Goal: Task Accomplishment & Management: Manage account settings

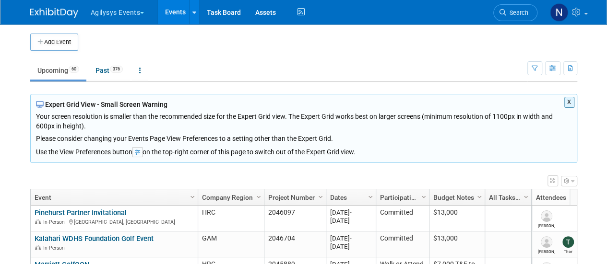
click at [568, 105] on button "X" at bounding box center [569, 102] width 10 height 11
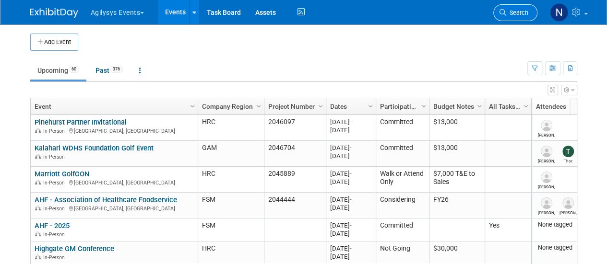
click at [515, 6] on link "Search" at bounding box center [515, 12] width 44 height 17
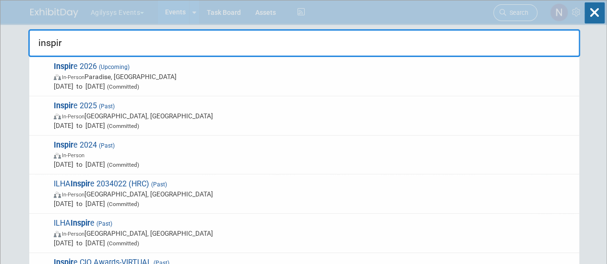
type input "inspire"
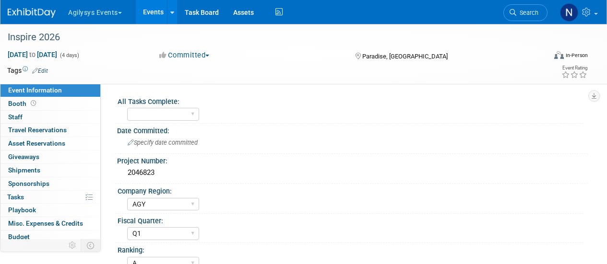
select select "AGY"
select select "Q1"
select select "A"
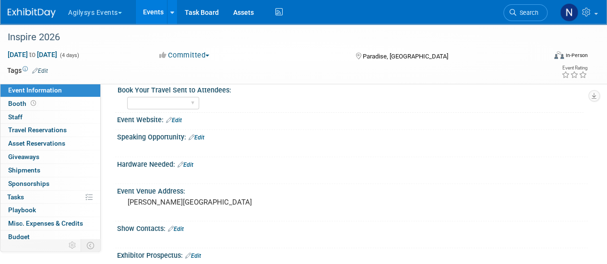
scroll to position [219, 0]
click at [531, 6] on link "Search" at bounding box center [525, 12] width 44 height 17
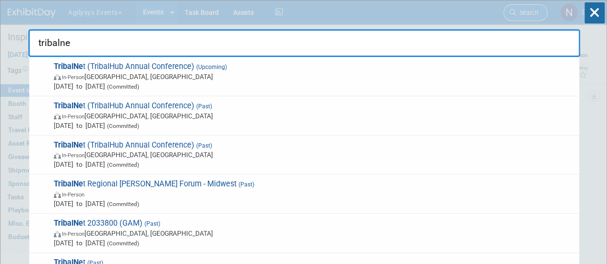
type input "tribalnet"
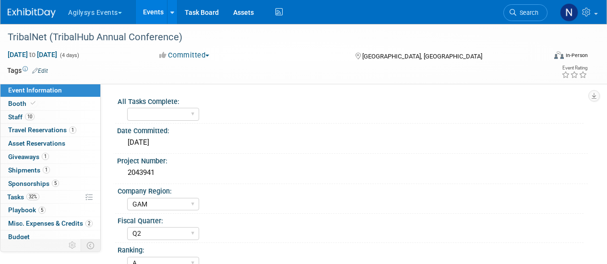
select select "GAM"
select select "Q2"
select select "A"
select select "Yes"
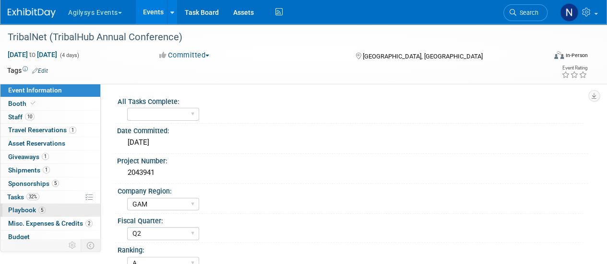
click at [65, 204] on link "5 Playbook 5" at bounding box center [50, 210] width 100 height 13
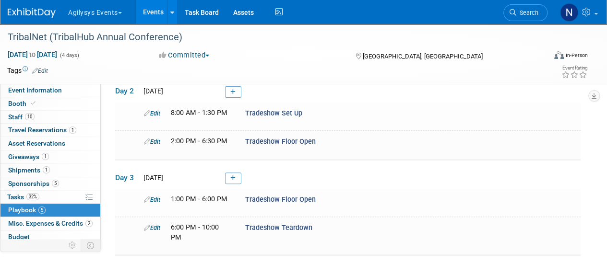
scroll to position [157, 0]
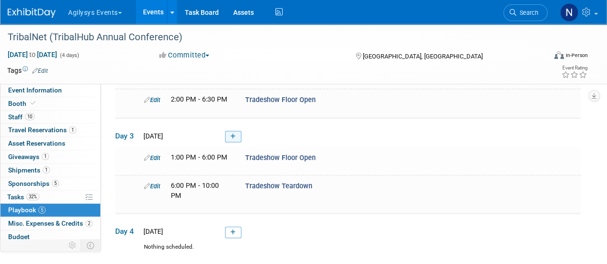
click at [234, 134] on icon at bounding box center [232, 137] width 5 height 6
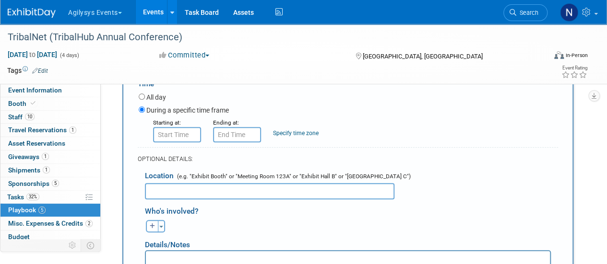
scroll to position [316, 0]
type input "Prize Giveaways on Main Stage"
click at [190, 134] on input "text" at bounding box center [177, 134] width 48 height 15
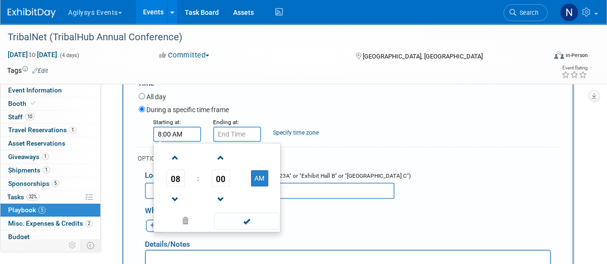
click at [190, 134] on input "8:00 AM" at bounding box center [177, 134] width 48 height 15
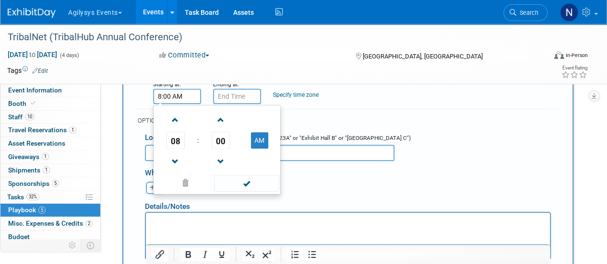
scroll to position [355, 0]
click at [177, 135] on span "08" at bounding box center [175, 139] width 18 height 17
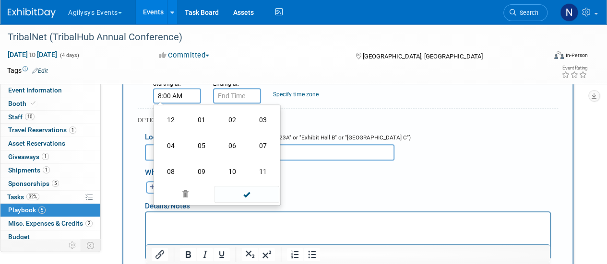
click at [177, 135] on td "04" at bounding box center [170, 146] width 31 height 26
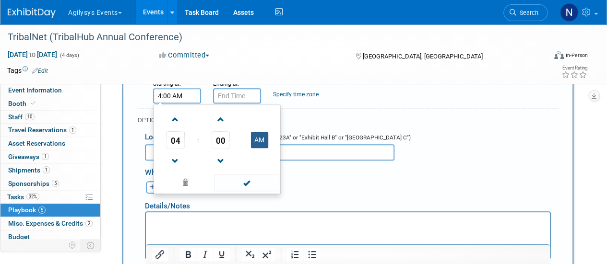
click at [260, 132] on button "AM" at bounding box center [259, 140] width 17 height 16
click at [221, 141] on span "00" at bounding box center [221, 139] width 18 height 17
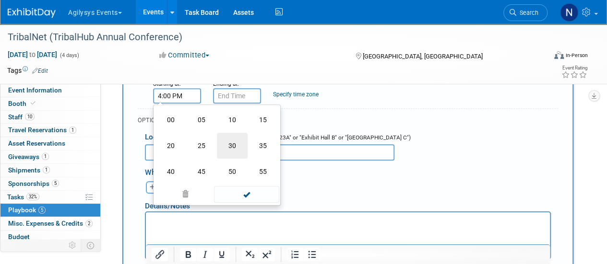
click at [241, 134] on td "30" at bounding box center [232, 146] width 31 height 26
type input "4:30 PM"
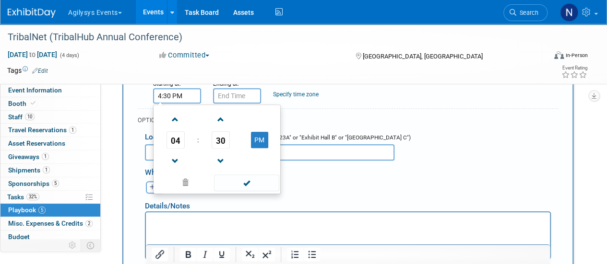
click at [347, 194] on div "Details/Notes" at bounding box center [348, 203] width 406 height 18
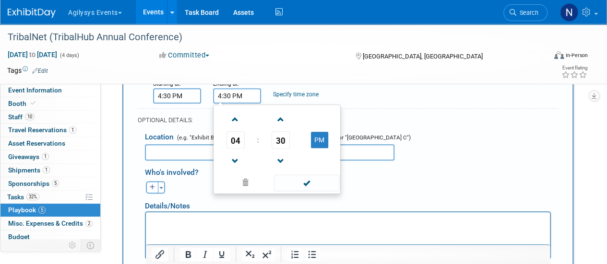
click at [251, 95] on input "4:30 PM" at bounding box center [237, 95] width 48 height 15
click at [236, 113] on span at bounding box center [235, 119] width 17 height 17
click at [277, 159] on span at bounding box center [280, 161] width 17 height 17
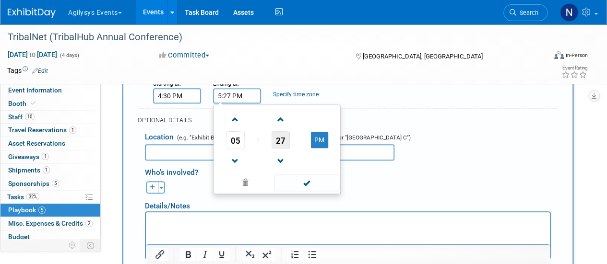
click at [282, 143] on span "27" at bounding box center [281, 139] width 18 height 17
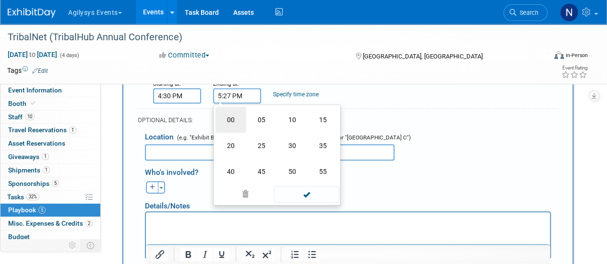
click at [236, 117] on td "00" at bounding box center [230, 120] width 31 height 26
type input "5:00 PM"
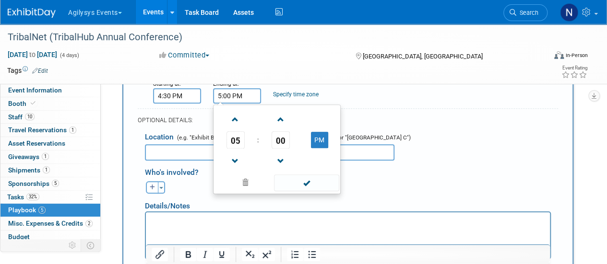
click at [360, 87] on div "Starting at: 4:30 PM Ending at: 5:00 PM 05 : 00 PM 12 01 02 03 04 05 06 07 08 0…" at bounding box center [348, 91] width 434 height 25
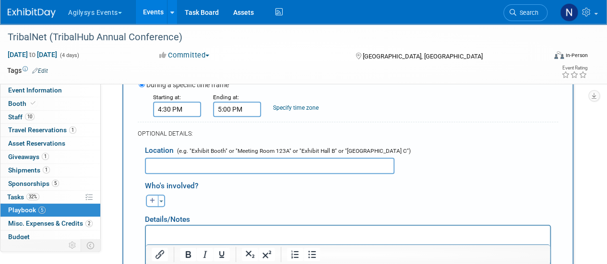
scroll to position [342, 0]
click at [229, 164] on input "text" at bounding box center [269, 165] width 249 height 16
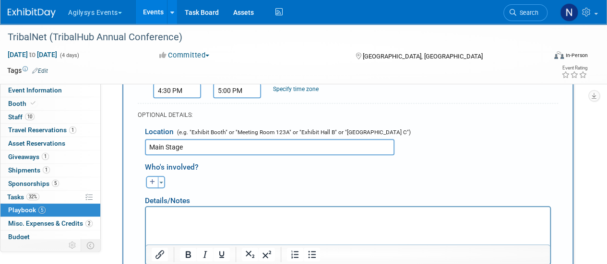
scroll to position [378, 0]
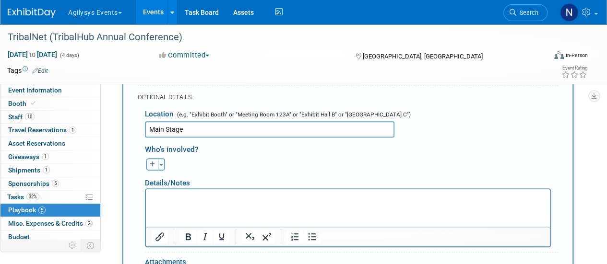
type input "Main Stage"
click at [207, 203] on html at bounding box center [348, 195] width 404 height 13
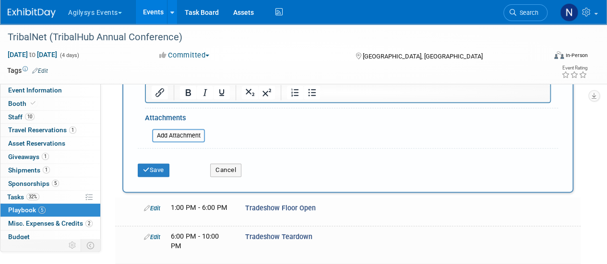
scroll to position [535, 0]
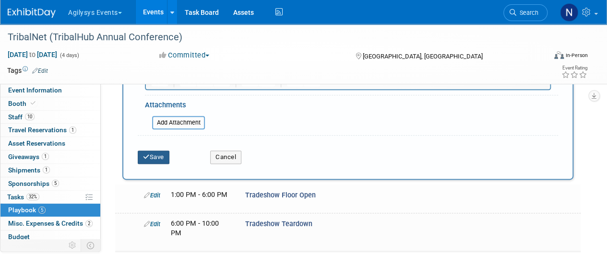
click at [160, 151] on button "Save" at bounding box center [154, 157] width 32 height 13
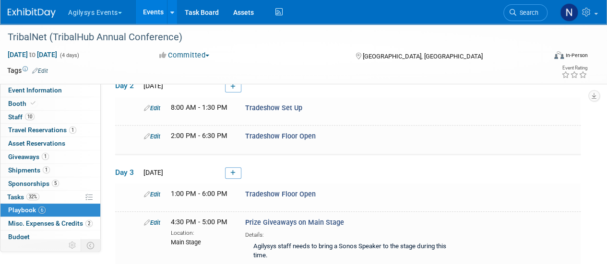
scroll to position [210, 0]
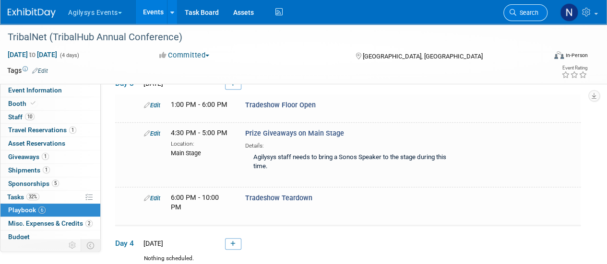
click at [512, 8] on link "Search" at bounding box center [525, 12] width 44 height 17
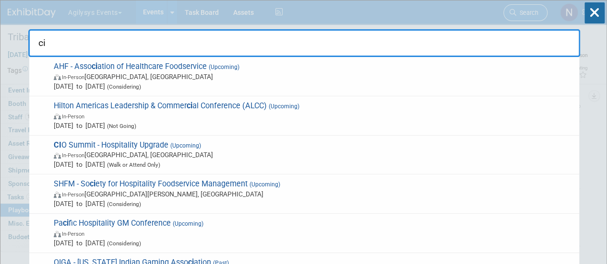
type input "cio"
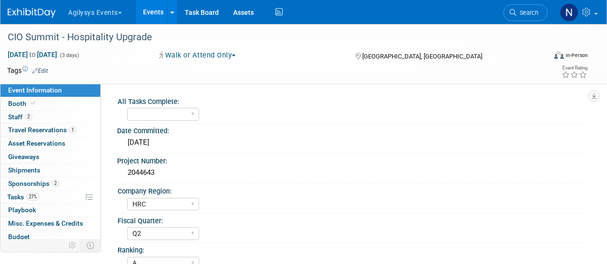
select select "HRC"
select select "Q2"
select select "A"
select select "Yes"
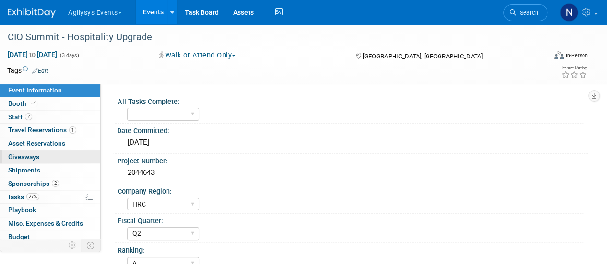
click at [65, 159] on link "0 Giveaways 0" at bounding box center [50, 157] width 100 height 13
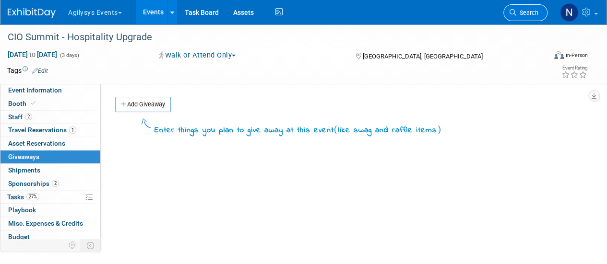
click at [521, 14] on span "Search" at bounding box center [527, 12] width 22 height 7
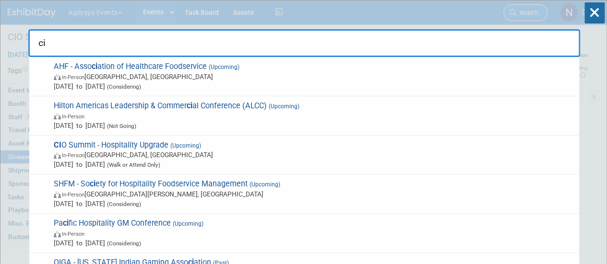
type input "cio"
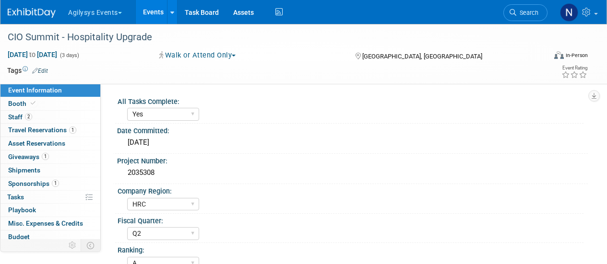
select select "Yes"
select select "HRC"
select select "Q2"
select select "A"
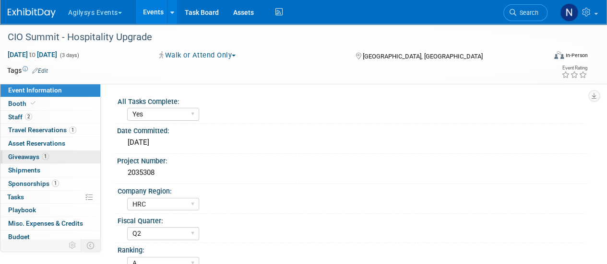
click at [52, 154] on link "1 Giveaways 1" at bounding box center [50, 157] width 100 height 13
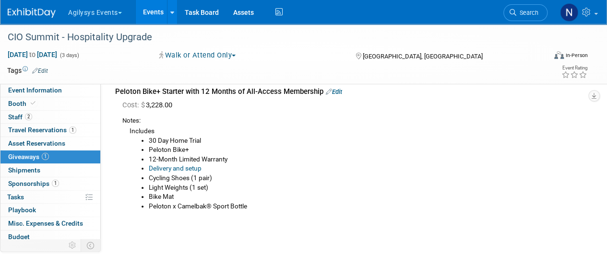
scroll to position [44, 0]
click at [527, 4] on link "Search" at bounding box center [525, 12] width 44 height 17
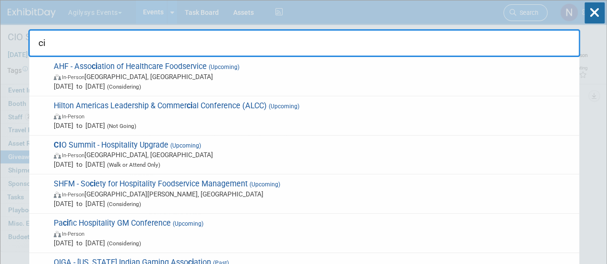
type input "cio"
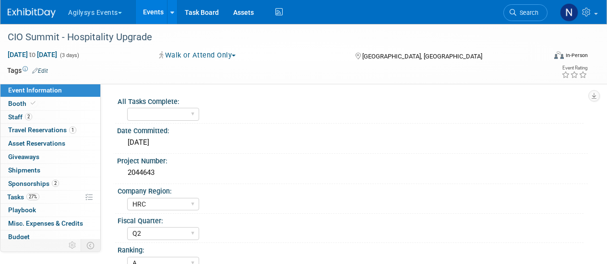
select select "HRC"
select select "Q2"
select select "A"
select select "Yes"
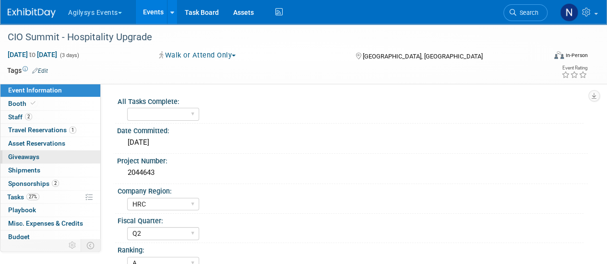
click at [60, 157] on link "0 Giveaways 0" at bounding box center [50, 157] width 100 height 13
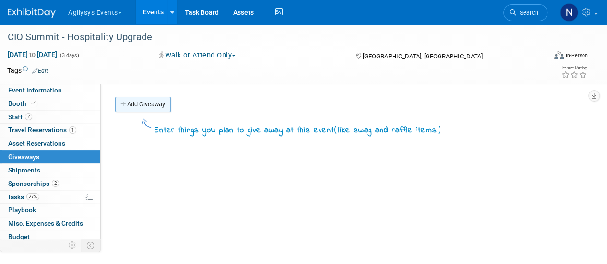
click at [151, 103] on link "Add Giveaway" at bounding box center [143, 104] width 56 height 15
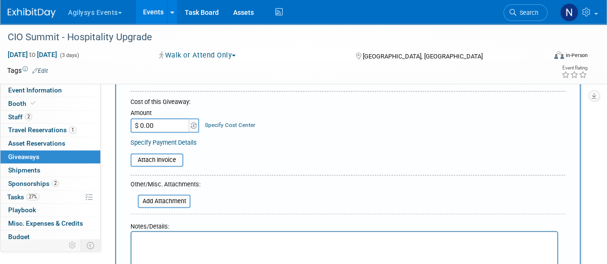
scroll to position [102, 0]
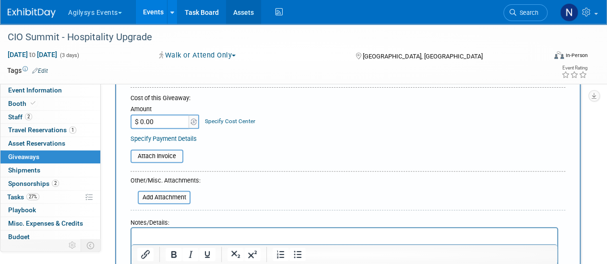
type input "Peloton Bike+ with Starter Set and 12-Month Membership"
click at [157, 119] on input "$ 0.00" at bounding box center [160, 122] width 60 height 14
type input "$ 3,500.00"
click at [201, 238] on p "Rich Text Area. Press ALT-0 for help." at bounding box center [344, 237] width 414 height 10
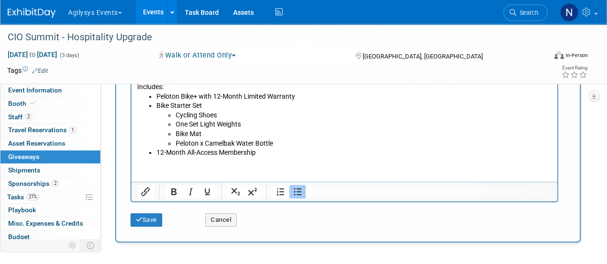
scroll to position [252, 0]
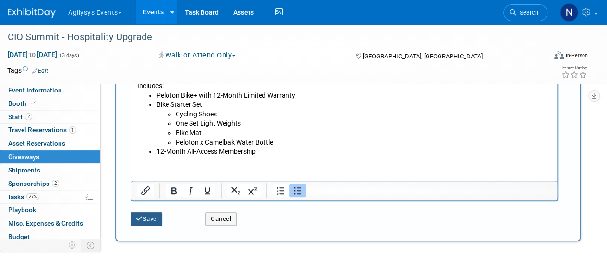
click at [157, 219] on button "Save" at bounding box center [146, 219] width 32 height 13
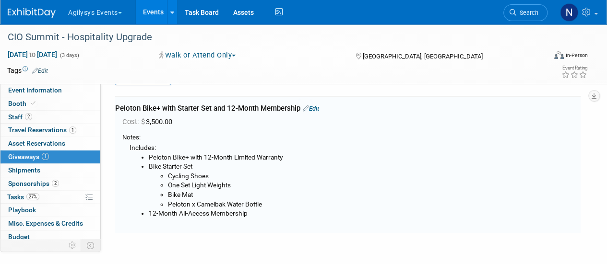
scroll to position [21, 0]
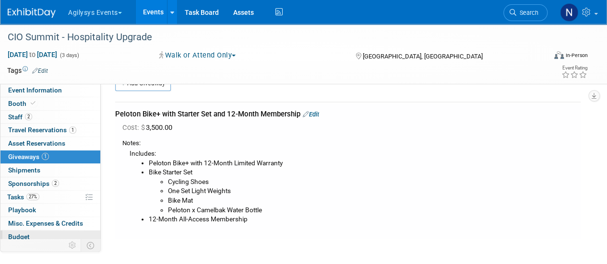
click at [77, 236] on link "Budget" at bounding box center [50, 237] width 100 height 13
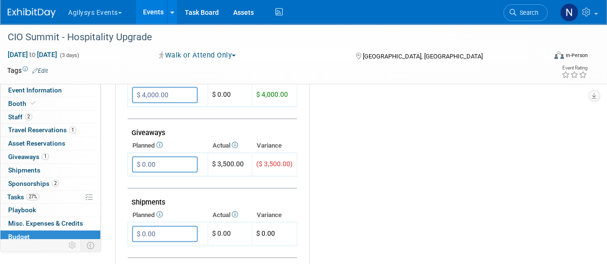
scroll to position [425, 0]
click at [165, 159] on input "$ 0.00" at bounding box center [165, 165] width 66 height 16
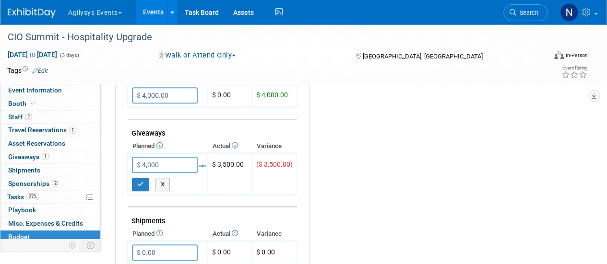
type input "$ 4,000.00"
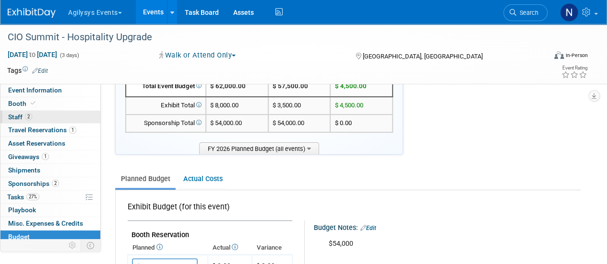
scroll to position [0, 0]
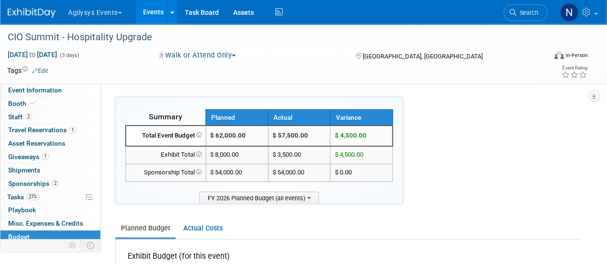
click at [38, 11] on img at bounding box center [32, 13] width 48 height 10
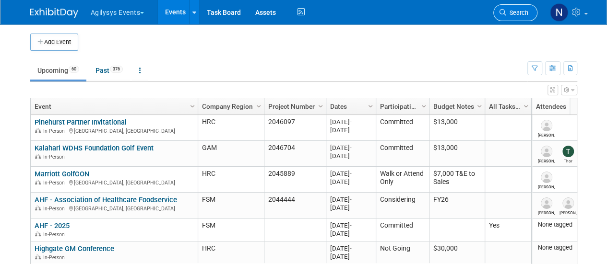
click at [511, 12] on span "Search" at bounding box center [517, 12] width 22 height 7
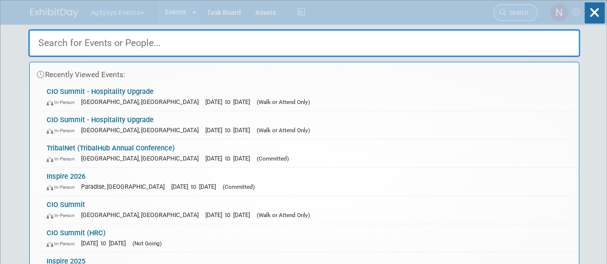
click at [511, 12] on div "Recently Viewed Events: CIO Summit - Hospitality Upgrade In-Person [GEOGRAPHIC_…" at bounding box center [304, 144] width 552 height 288
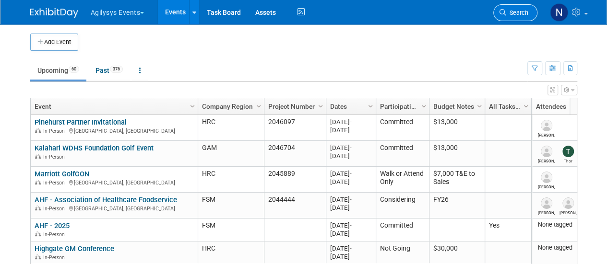
click at [511, 12] on span "Search" at bounding box center [517, 12] width 22 height 7
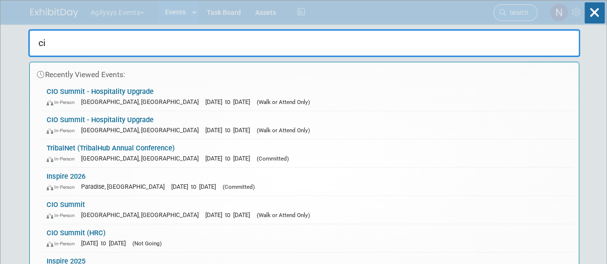
type input "cio"
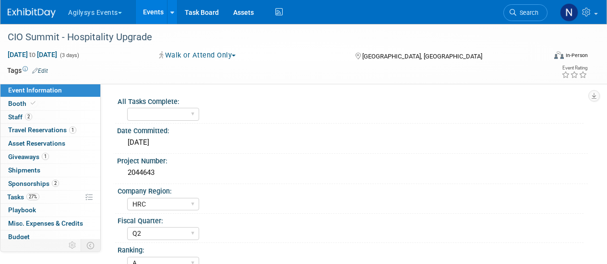
select select "HRC"
select select "Q2"
select select "A"
select select "Yes"
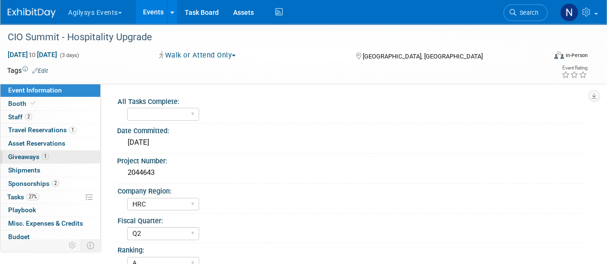
click at [38, 159] on span "Giveaways 1" at bounding box center [28, 157] width 41 height 8
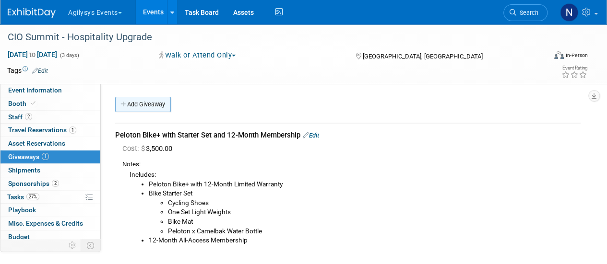
click at [149, 102] on link "Add Giveaway" at bounding box center [143, 104] width 56 height 15
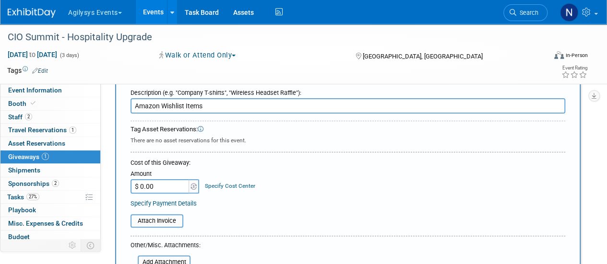
scroll to position [37, 0]
type input "Amazon Wishlist Items"
click at [167, 188] on input "$ 0.00" at bounding box center [160, 186] width 60 height 14
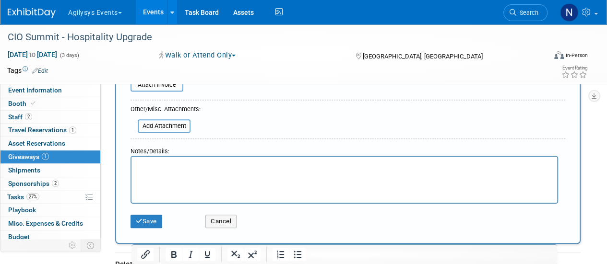
scroll to position [193, 0]
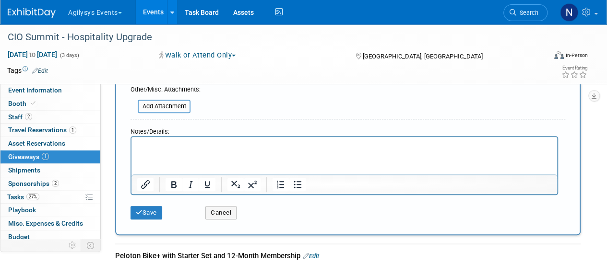
type input "$ 200.00"
click at [232, 151] on html at bounding box center [344, 143] width 426 height 13
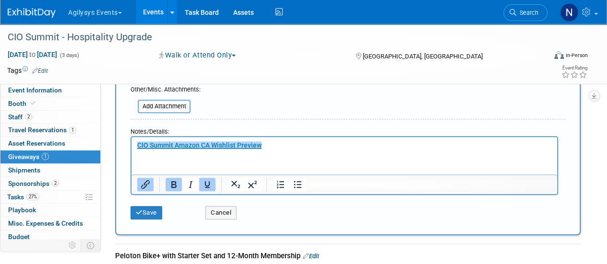
scroll to position [0, 0]
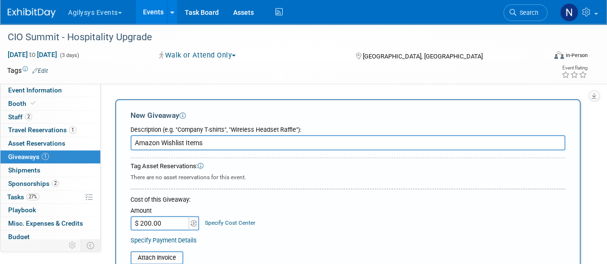
click at [225, 142] on input "Amazon Wishlist Items" at bounding box center [347, 142] width 435 height 15
type input "Amazon Wishlist Items for HFTP Helps Pay It Forward"
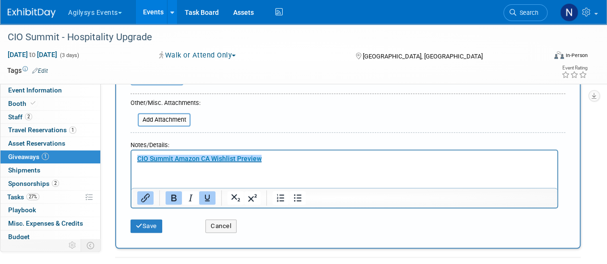
scroll to position [181, 0]
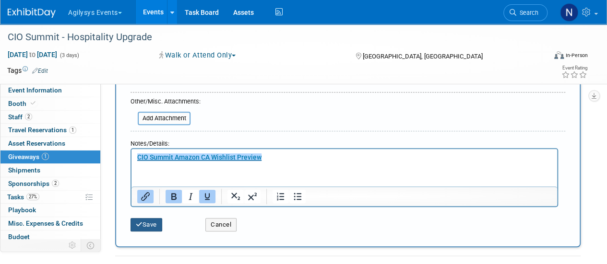
click at [142, 228] on button "Save" at bounding box center [146, 224] width 32 height 13
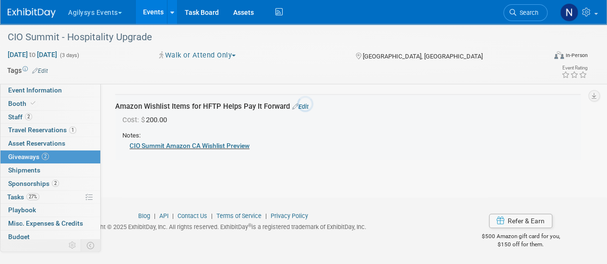
scroll to position [158, 0]
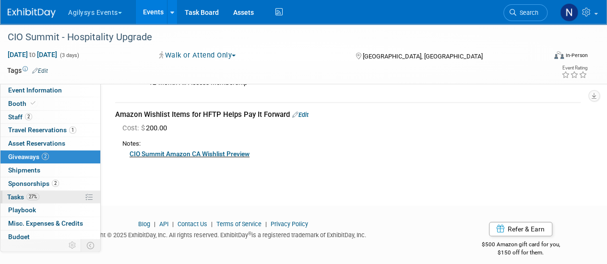
click at [49, 197] on link "27% Tasks 27%" at bounding box center [50, 197] width 100 height 13
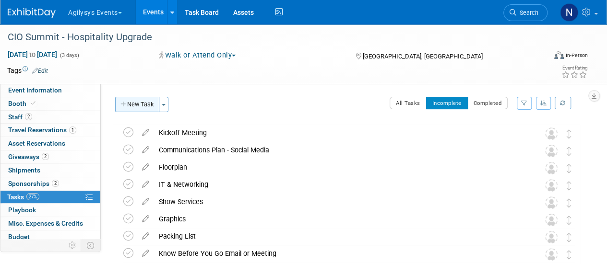
click at [144, 105] on button "New Task" at bounding box center [137, 104] width 44 height 15
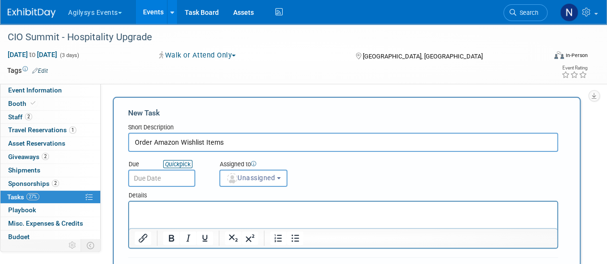
type input "Order Amazon Wishlist Items"
click at [192, 166] on link "Quick pick" at bounding box center [177, 164] width 29 height 8
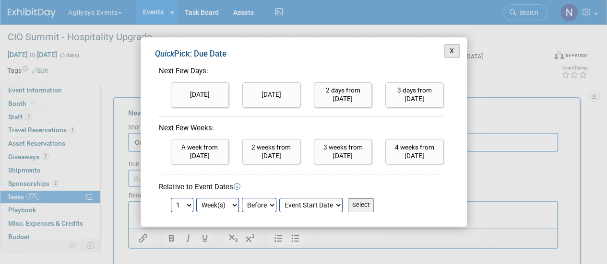
click at [447, 50] on button "X" at bounding box center [451, 51] width 15 height 14
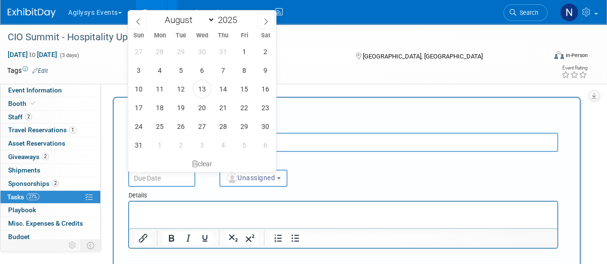
click at [185, 182] on input "text" at bounding box center [161, 178] width 67 height 17
click at [247, 85] on span "15" at bounding box center [244, 89] width 19 height 19
type input "Aug 15, 2025"
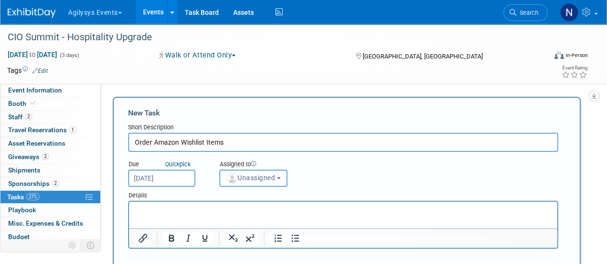
click at [273, 180] on span "Unassigned" at bounding box center [250, 178] width 49 height 8
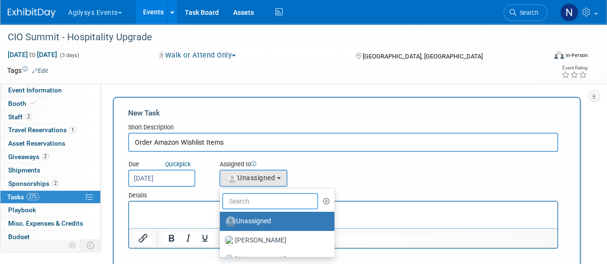
click at [278, 198] on input "text" at bounding box center [270, 201] width 96 height 16
type input "nata"
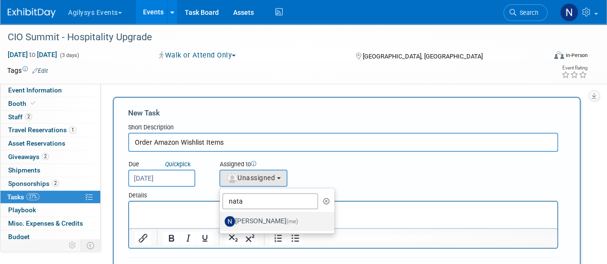
click at [243, 221] on label "Natalie Morin (me)" at bounding box center [275, 221] width 100 height 15
click at [221, 221] on input "Natalie Morin (me)" at bounding box center [218, 220] width 6 height 6
select select "f1f0ca6f-6304-4ba9-9ccc-8e23d1c0a61e"
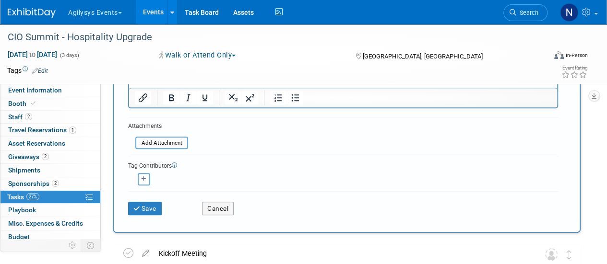
scroll to position [140, 0]
click at [146, 206] on button "Save" at bounding box center [145, 208] width 34 height 13
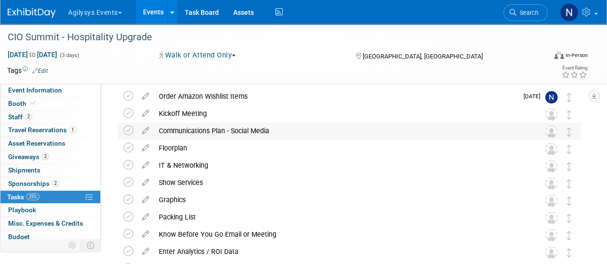
scroll to position [0, 0]
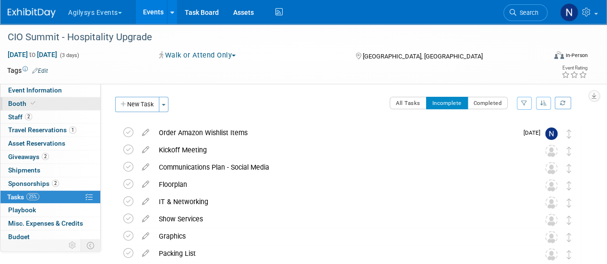
click at [59, 107] on link "Booth" at bounding box center [50, 103] width 100 height 13
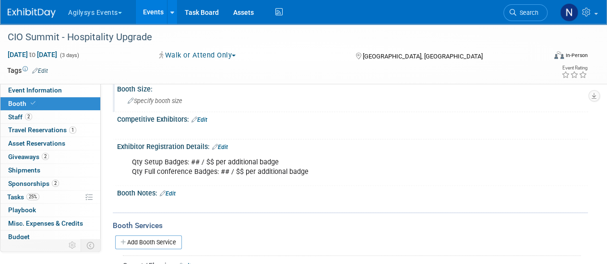
scroll to position [73, 0]
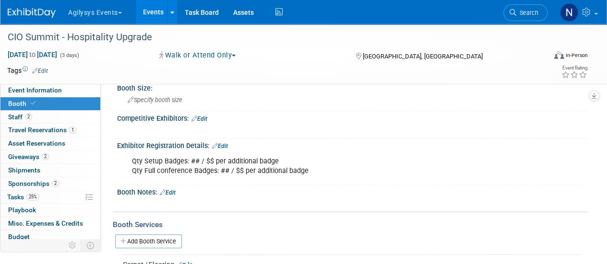
click at [221, 143] on link "Edit" at bounding box center [220, 146] width 16 height 7
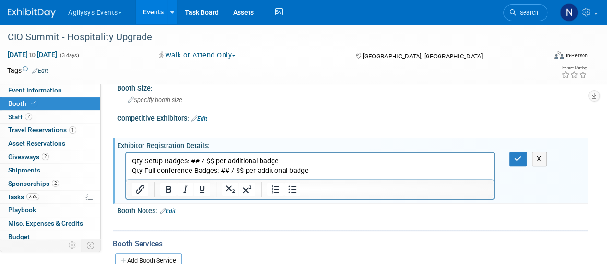
scroll to position [0, 0]
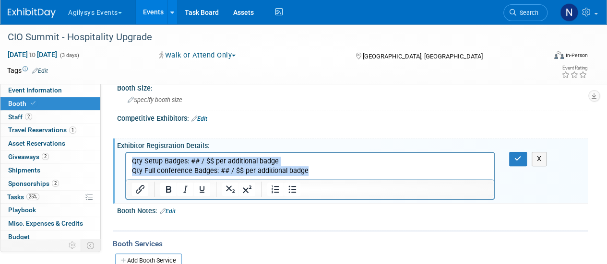
drag, startPoint x: 334, startPoint y: 173, endPoint x: 103, endPoint y: 148, distance: 232.1
click at [126, 153] on html "Qty Setup Badges: ## / $$ per additional badge Qty Full conference Badges: ## /…" at bounding box center [309, 164] width 367 height 23
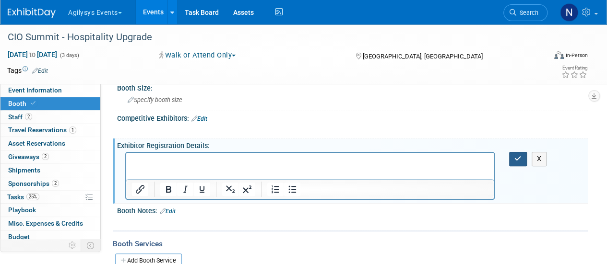
click at [516, 157] on icon "button" at bounding box center [517, 158] width 7 height 7
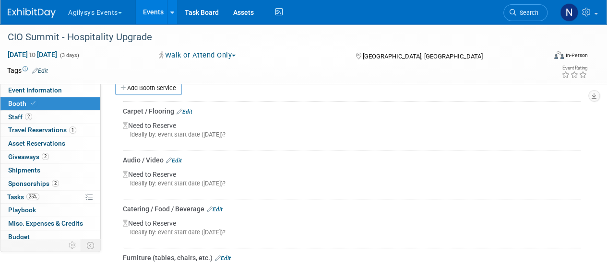
scroll to position [206, 0]
click at [189, 112] on link "Edit" at bounding box center [185, 112] width 16 height 7
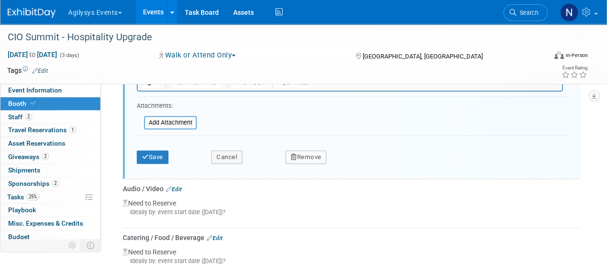
scroll to position [399, 0]
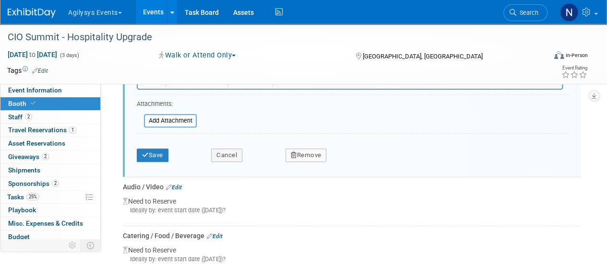
click at [304, 156] on button "Remove" at bounding box center [305, 155] width 41 height 13
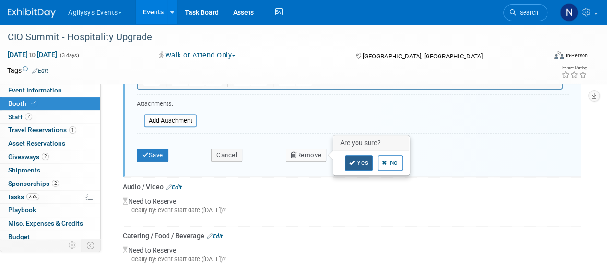
click at [353, 161] on icon at bounding box center [352, 163] width 6 height 5
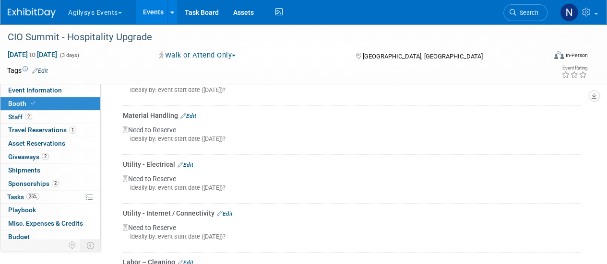
click at [196, 115] on link "Edit" at bounding box center [188, 116] width 16 height 7
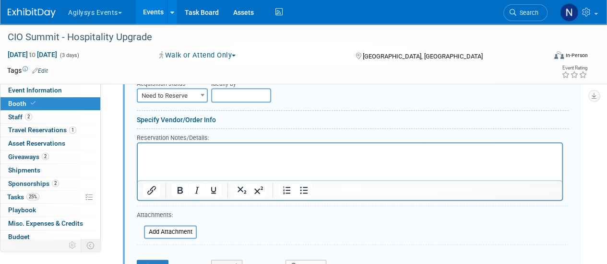
scroll to position [485, 0]
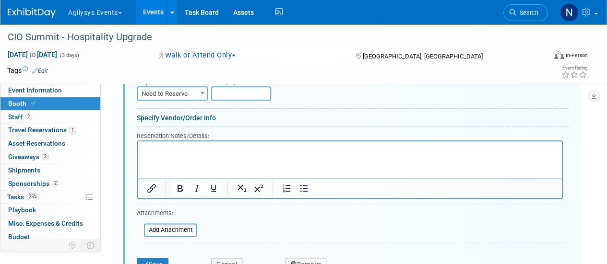
click at [302, 260] on button "Remove" at bounding box center [305, 264] width 41 height 13
click at [356, 250] on link "Yes" at bounding box center [359, 254] width 28 height 15
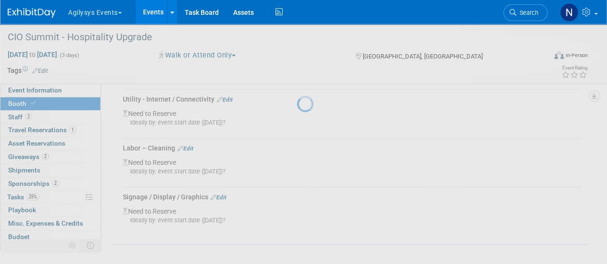
scroll to position [461, 0]
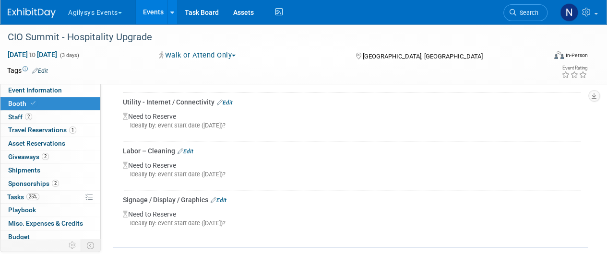
click at [223, 199] on link "Edit" at bounding box center [219, 200] width 16 height 7
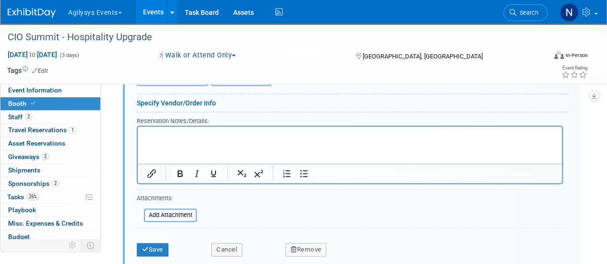
scroll to position [678, 0]
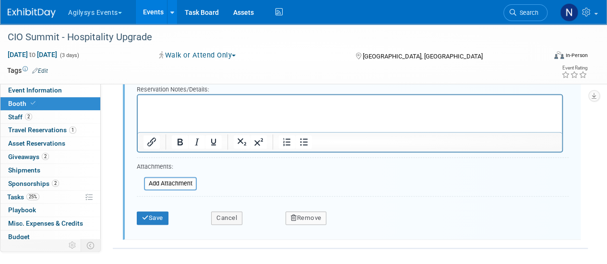
click at [295, 219] on button "Remove" at bounding box center [305, 218] width 41 height 13
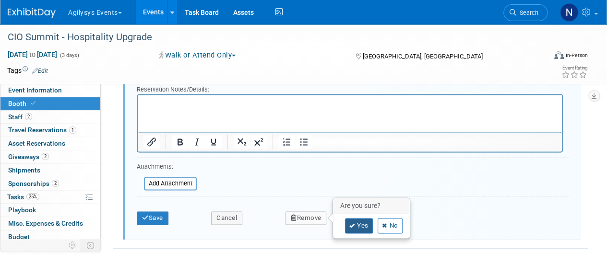
click at [355, 224] on link "Yes" at bounding box center [359, 225] width 28 height 15
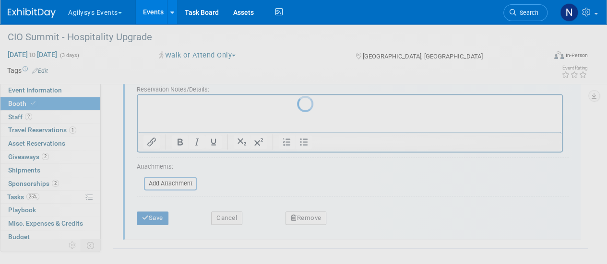
scroll to position [413, 0]
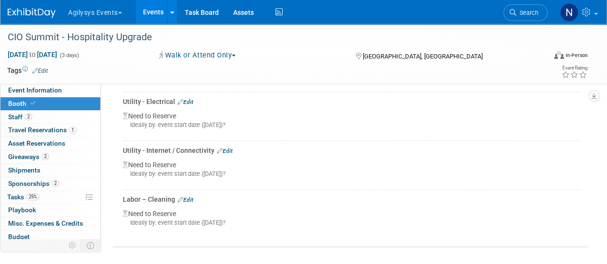
click at [187, 202] on div "Labor – Cleaning Edit" at bounding box center [352, 200] width 458 height 10
click at [187, 198] on link "Edit" at bounding box center [185, 200] width 16 height 7
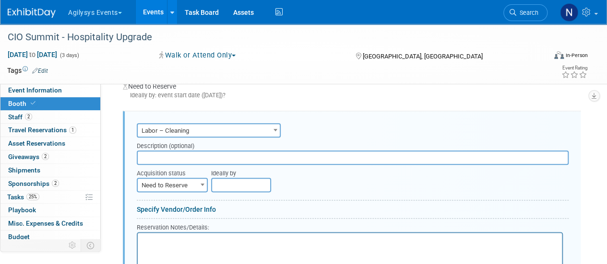
scroll to position [629, 0]
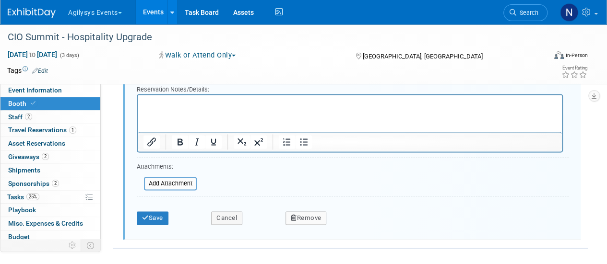
click at [315, 215] on button "Remove" at bounding box center [305, 218] width 41 height 13
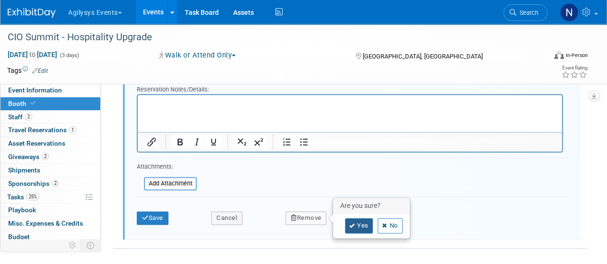
click at [362, 218] on link "Yes" at bounding box center [359, 225] width 28 height 15
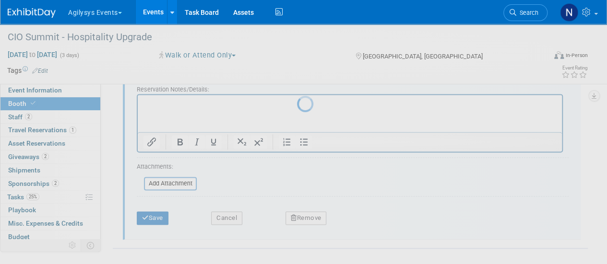
scroll to position [364, 0]
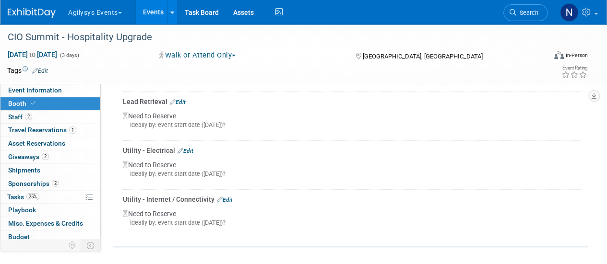
click at [229, 198] on link "Edit" at bounding box center [225, 200] width 16 height 7
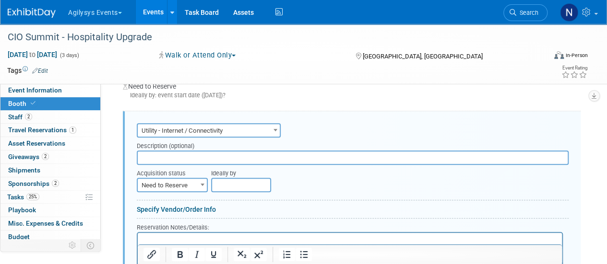
scroll to position [580, 0]
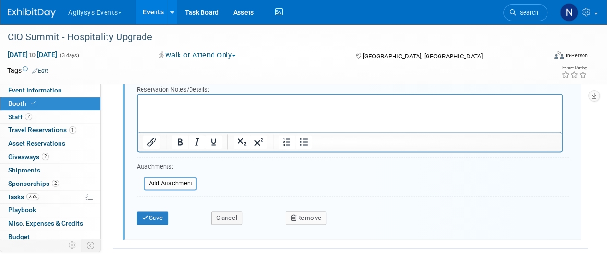
click at [306, 218] on button "Remove" at bounding box center [305, 218] width 41 height 13
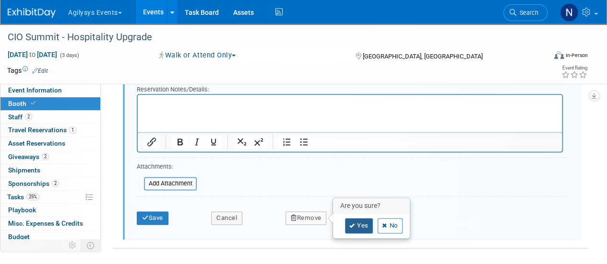
click at [364, 218] on link "Yes" at bounding box center [359, 225] width 28 height 15
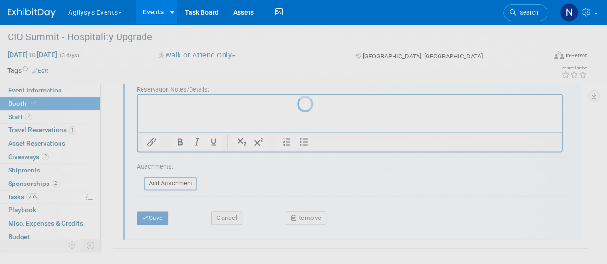
scroll to position [315, 0]
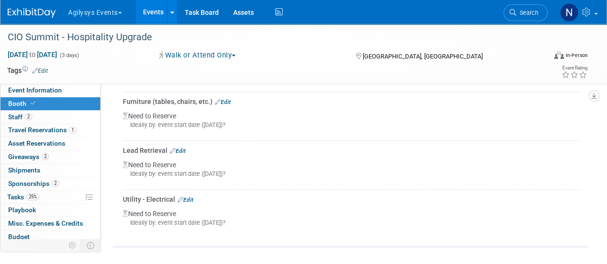
click at [186, 195] on div "Utility - Electrical Edit" at bounding box center [352, 200] width 458 height 10
click at [189, 197] on link "Edit" at bounding box center [185, 200] width 16 height 7
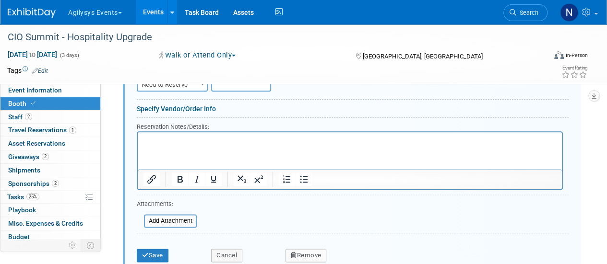
scroll to position [532, 0]
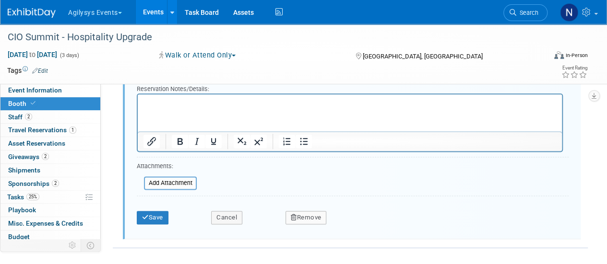
click at [305, 213] on button "Remove" at bounding box center [305, 217] width 41 height 13
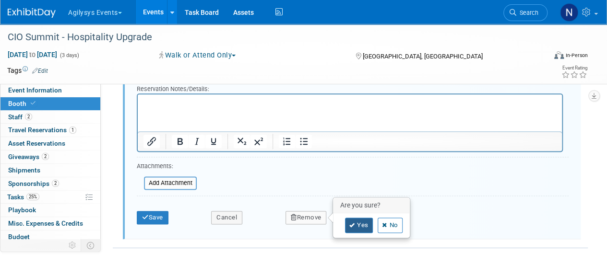
click at [349, 218] on link "Yes" at bounding box center [359, 225] width 28 height 15
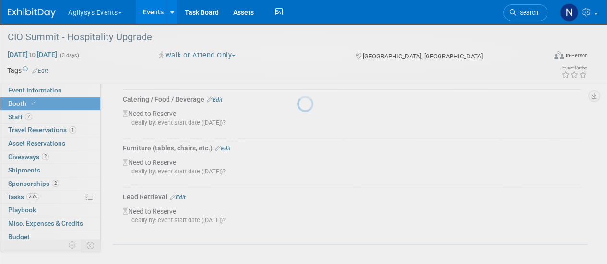
scroll to position [266, 0]
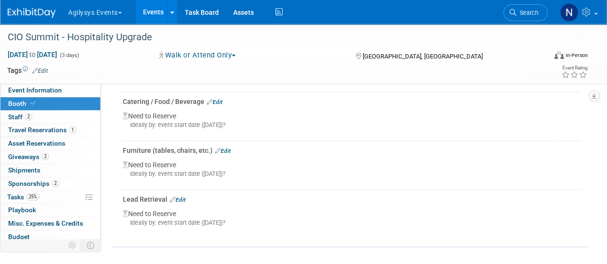
click at [178, 197] on link "Edit" at bounding box center [178, 200] width 16 height 7
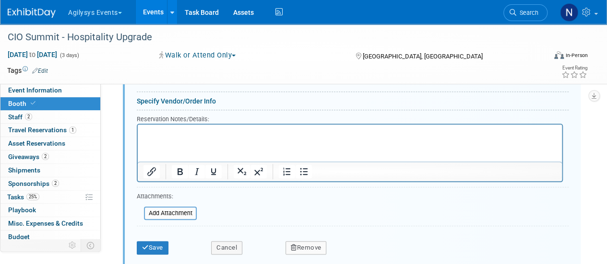
scroll to position [483, 0]
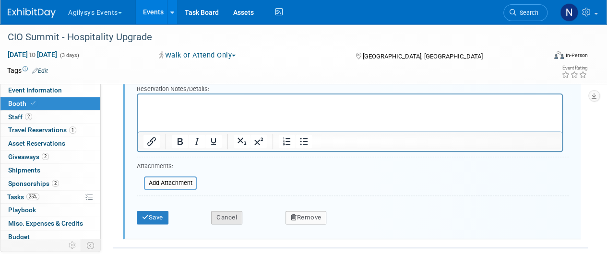
click at [229, 211] on button "Cancel" at bounding box center [226, 217] width 31 height 13
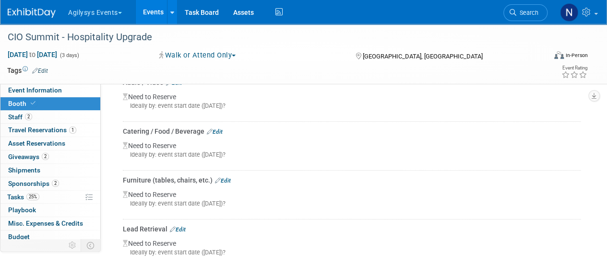
click at [229, 181] on link "Edit" at bounding box center [223, 180] width 16 height 7
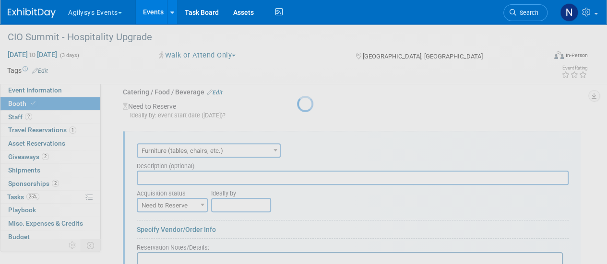
scroll to position [0, 0]
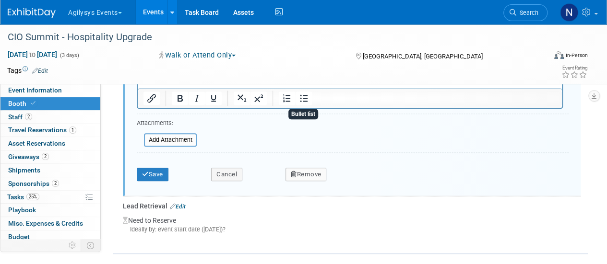
click at [315, 168] on button "Remove" at bounding box center [305, 174] width 41 height 13
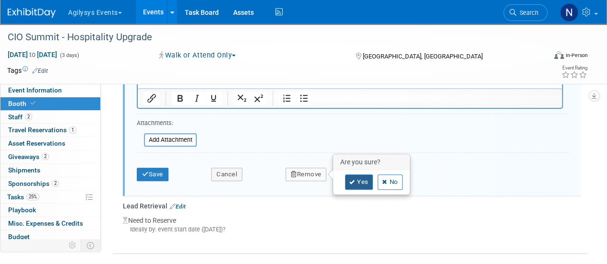
click at [350, 186] on link "Yes" at bounding box center [359, 182] width 28 height 15
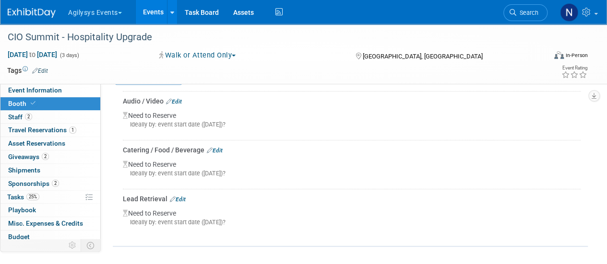
click at [213, 149] on link "Edit" at bounding box center [215, 150] width 16 height 7
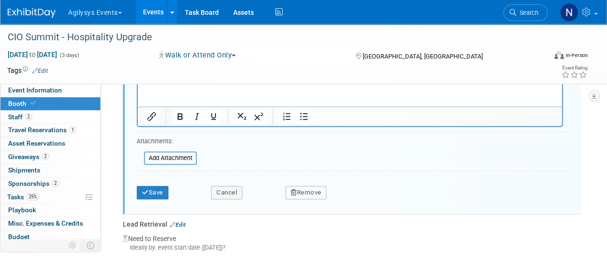
click at [307, 191] on button "Remove" at bounding box center [305, 192] width 41 height 13
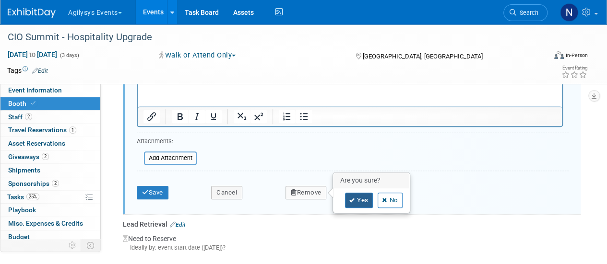
click at [360, 204] on link "Yes" at bounding box center [359, 200] width 28 height 15
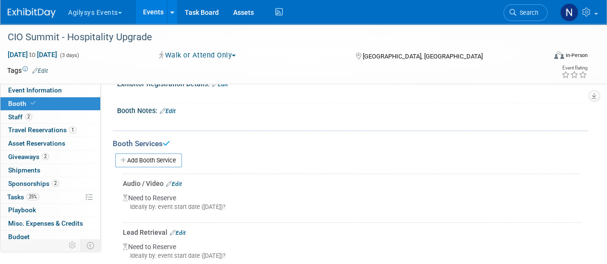
click at [181, 181] on link "Edit" at bounding box center [174, 184] width 16 height 7
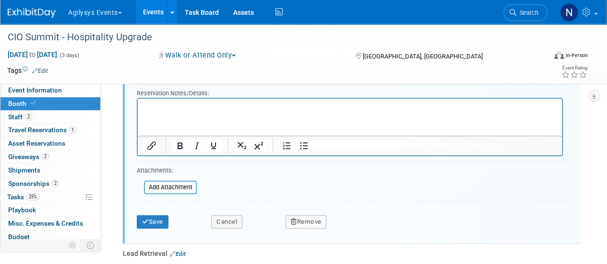
click at [306, 225] on button "Remove" at bounding box center [305, 221] width 41 height 13
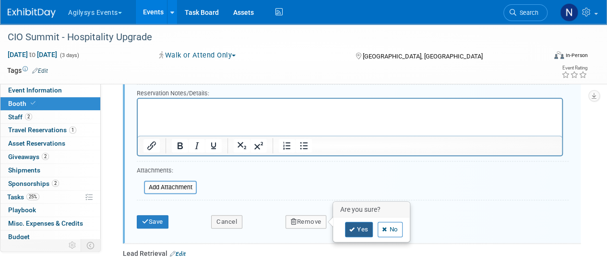
click at [352, 227] on icon at bounding box center [352, 229] width 6 height 5
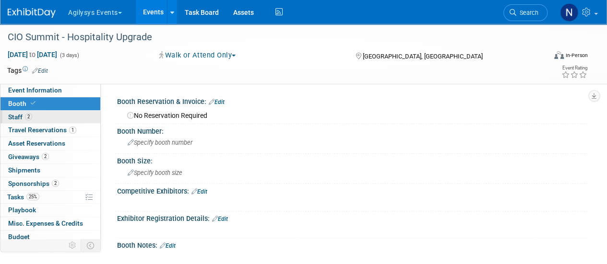
click at [75, 114] on link "2 Staff 2" at bounding box center [50, 117] width 100 height 13
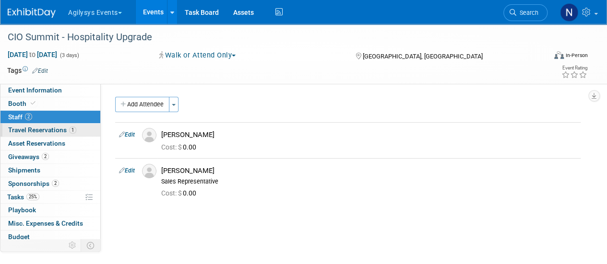
click at [72, 134] on link "1 Travel Reservations 1" at bounding box center [50, 130] width 100 height 13
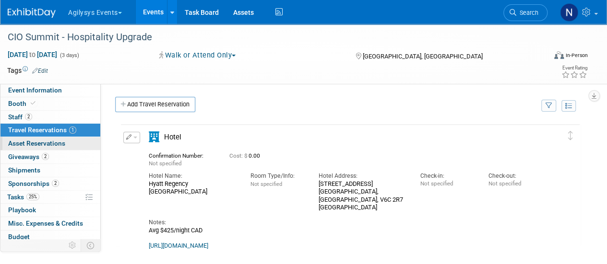
click at [69, 147] on link "0 Asset Reservations 0" at bounding box center [50, 143] width 100 height 13
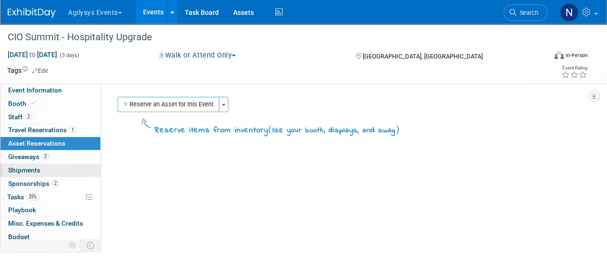
click at [68, 165] on link "0 Shipments 0" at bounding box center [50, 170] width 100 height 13
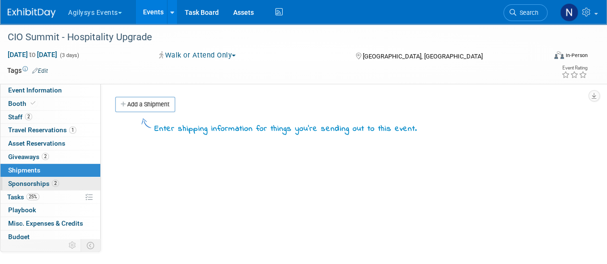
click at [67, 180] on link "2 Sponsorships 2" at bounding box center [50, 183] width 100 height 13
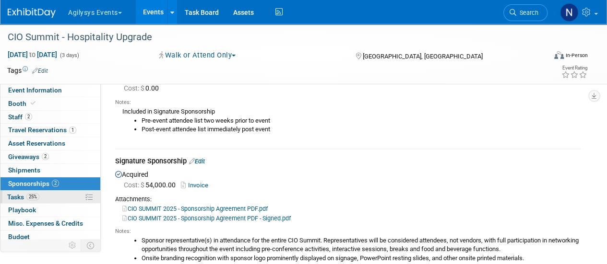
click at [56, 201] on link "25% Tasks 25%" at bounding box center [50, 197] width 100 height 13
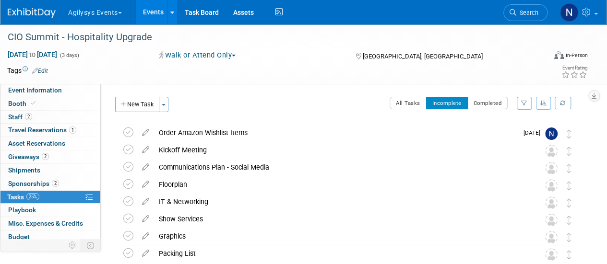
click at [35, 13] on img at bounding box center [32, 13] width 48 height 10
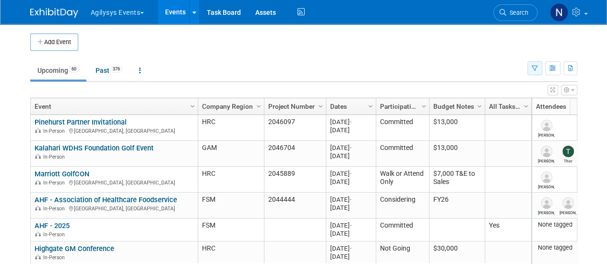
click at [534, 67] on icon "button" at bounding box center [535, 69] width 6 height 6
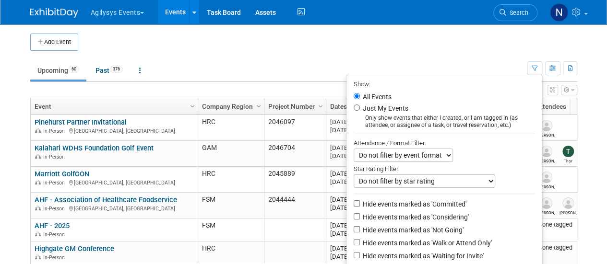
click at [431, 225] on li "Hide events marked as 'Not Going'" at bounding box center [443, 231] width 195 height 13
click at [431, 226] on label "Hide events marked as 'Not Going'" at bounding box center [412, 230] width 103 height 10
click at [360, 226] on input "Hide events marked as 'Not Going'" at bounding box center [357, 229] width 6 height 6
checkbox input "true"
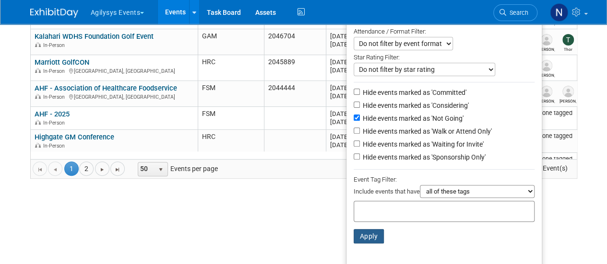
click at [366, 242] on button "Apply" at bounding box center [369, 236] width 31 height 14
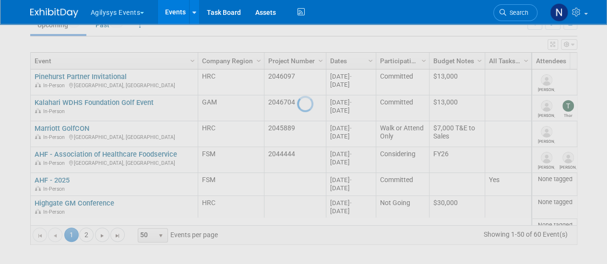
scroll to position [44, 0]
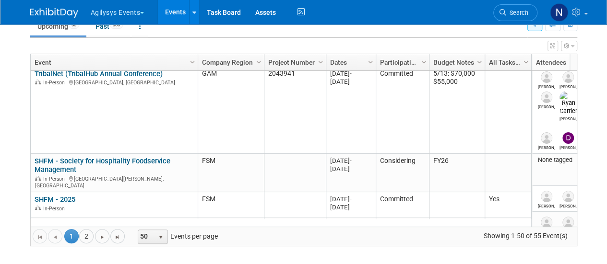
scroll to position [284, 0]
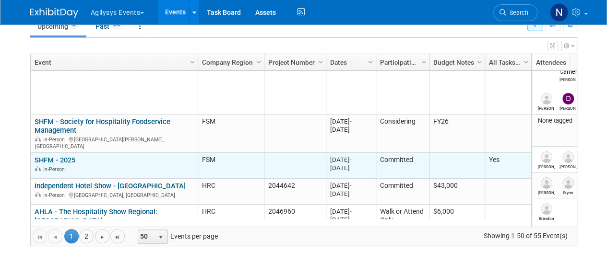
click at [67, 156] on link "SHFM - 2025" at bounding box center [55, 160] width 41 height 9
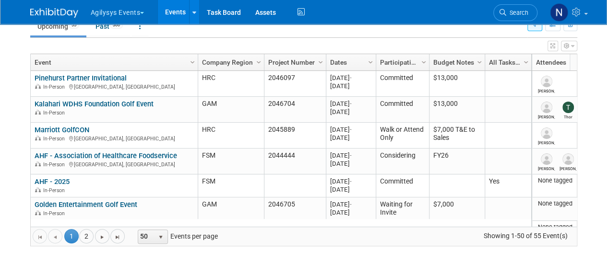
click at [534, 27] on button "button" at bounding box center [534, 24] width 15 height 14
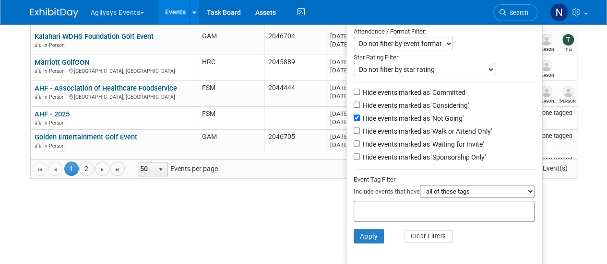
click at [481, 192] on select "all of these tags any one of these tags only and exactly these specific tags" at bounding box center [477, 191] width 115 height 13
select select "any"
click at [420, 185] on select "all of these tags any one of these tags only and exactly these specific tags" at bounding box center [477, 191] width 115 height 13
click at [468, 213] on div at bounding box center [444, 211] width 181 height 21
click at [473, 188] on select "all of these tags any one of these tags only and exactly these specific tags" at bounding box center [477, 191] width 115 height 13
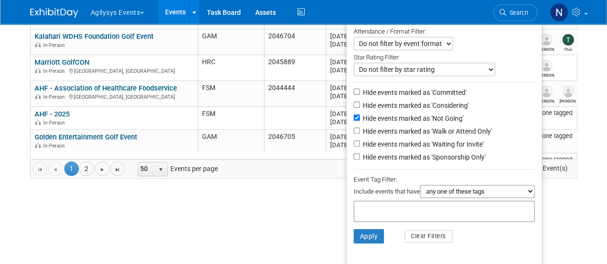
click at [420, 185] on select "all of these tags any one of these tags only and exactly these specific tags" at bounding box center [477, 191] width 115 height 13
click at [468, 210] on div at bounding box center [444, 211] width 181 height 21
type input "HRC"
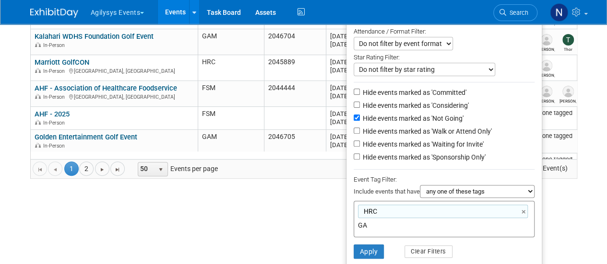
type input "GAM"
type input "HRC, GAM"
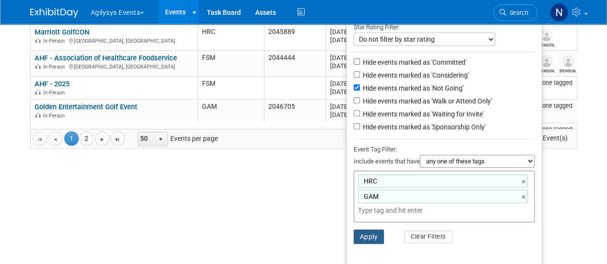
click at [368, 236] on button "Apply" at bounding box center [369, 237] width 31 height 14
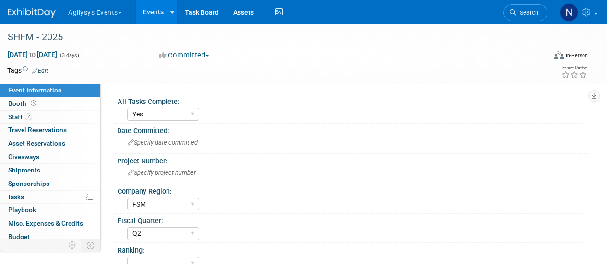
select select "Yes"
select select "FSM"
select select "Q2"
select select "Yes"
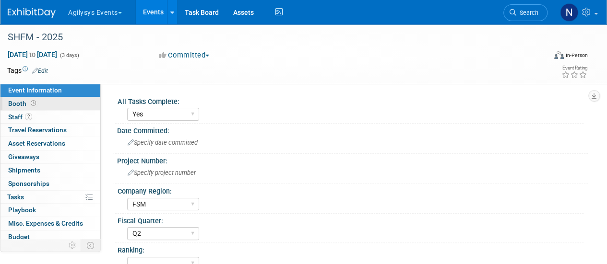
click at [67, 103] on link "Booth" at bounding box center [50, 103] width 100 height 13
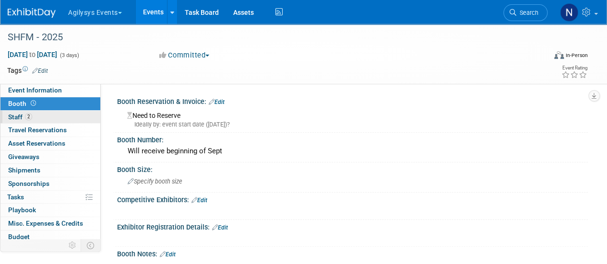
click at [58, 115] on link "2 Staff 2" at bounding box center [50, 117] width 100 height 13
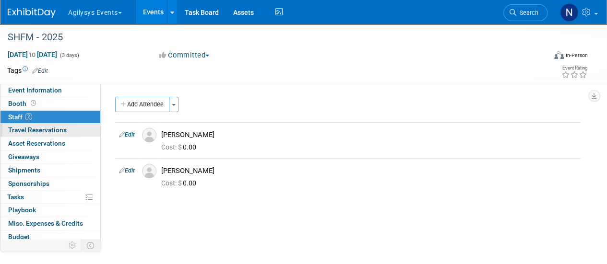
click at [72, 131] on link "0 Travel Reservations 0" at bounding box center [50, 130] width 100 height 13
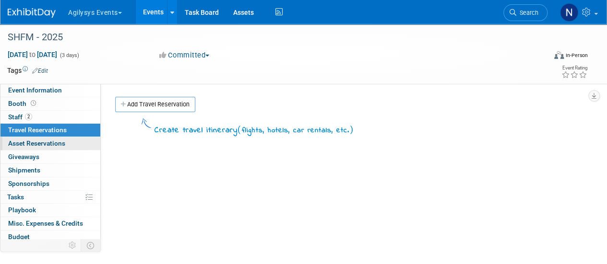
click at [74, 146] on link "0 Asset Reservations 0" at bounding box center [50, 143] width 100 height 13
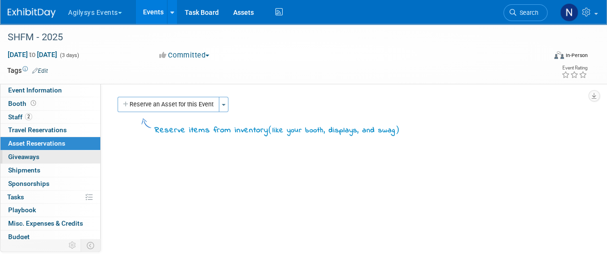
click at [74, 161] on link "0 Giveaways 0" at bounding box center [50, 157] width 100 height 13
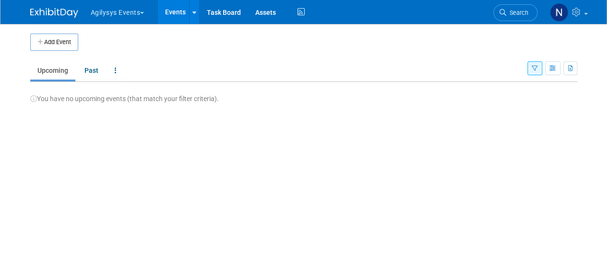
click at [538, 65] on button "button" at bounding box center [534, 68] width 15 height 14
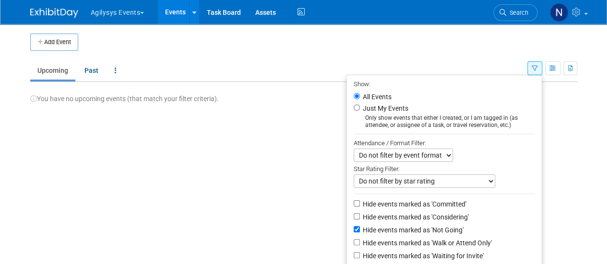
scroll to position [142, 0]
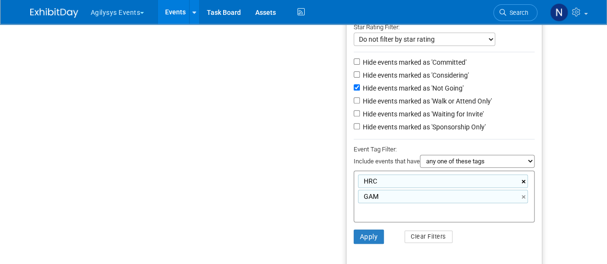
click at [523, 181] on link "×" at bounding box center [524, 182] width 6 height 11
type input "GAM"
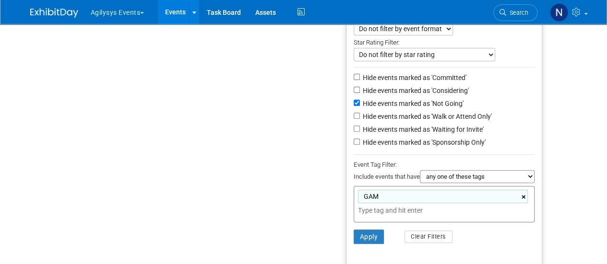
click at [523, 196] on link "×" at bounding box center [524, 197] width 6 height 11
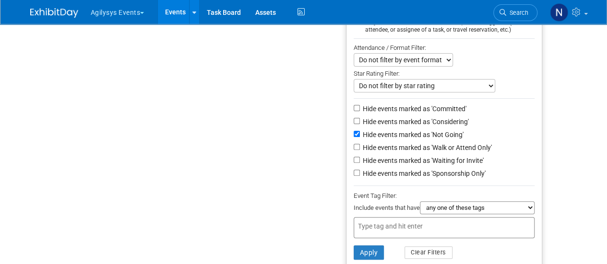
scroll to position [112, 0]
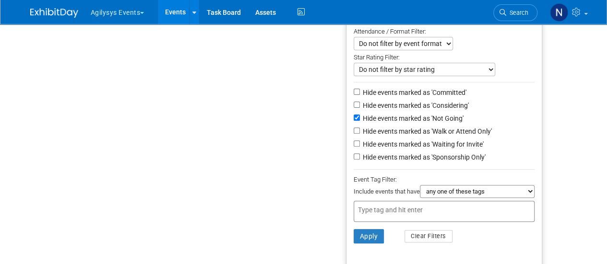
click at [495, 197] on select "all of these tags any one of these tags only and exactly these specific tags" at bounding box center [477, 191] width 115 height 13
click at [364, 234] on button "Apply" at bounding box center [369, 236] width 31 height 14
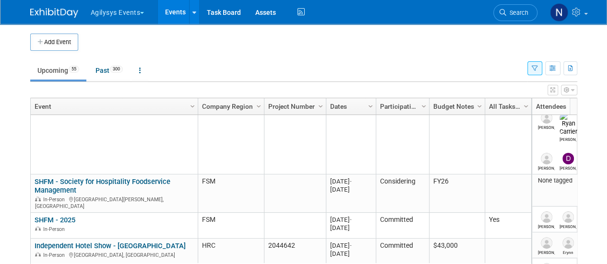
scroll to position [279, 0]
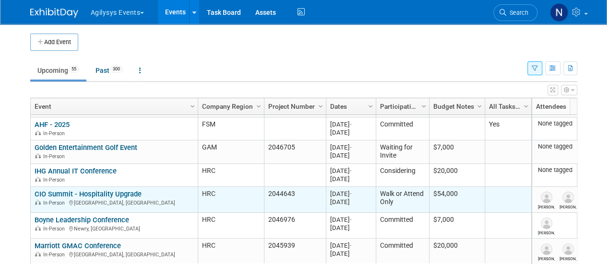
click at [105, 194] on link "CIO Summit - Hospitality Upgrade" at bounding box center [88, 194] width 107 height 9
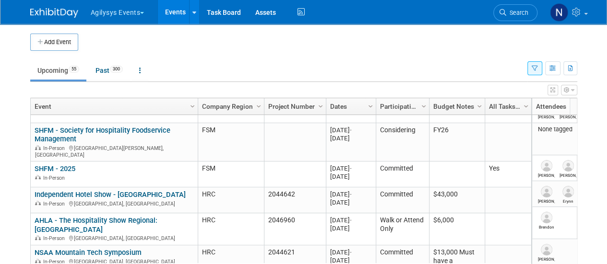
scroll to position [331, 0]
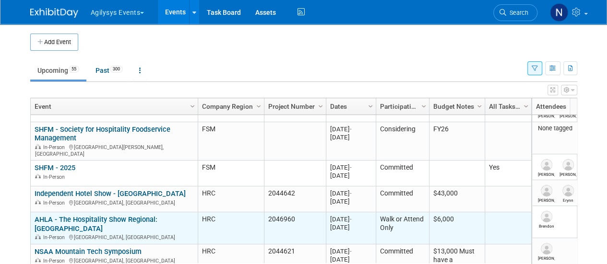
click at [108, 215] on link "AHLA - The Hospitality Show Regional: [GEOGRAPHIC_DATA]" at bounding box center [96, 224] width 123 height 18
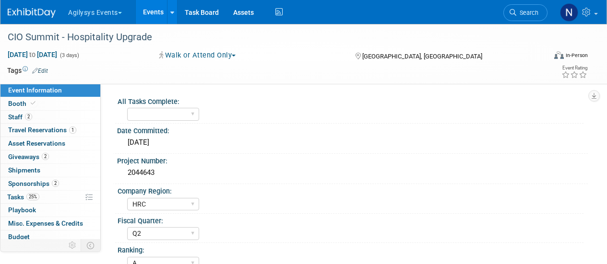
select select "HRC"
select select "Q2"
select select "A"
select select "Yes"
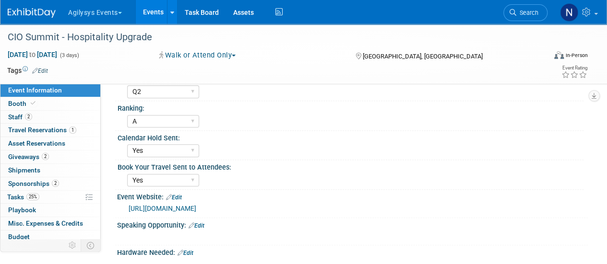
scroll to position [142, 0]
click at [50, 192] on link "25% Tasks 25%" at bounding box center [50, 197] width 100 height 13
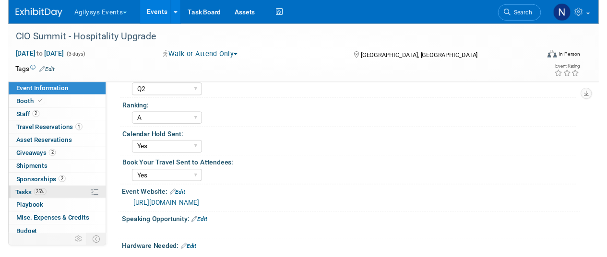
scroll to position [0, 0]
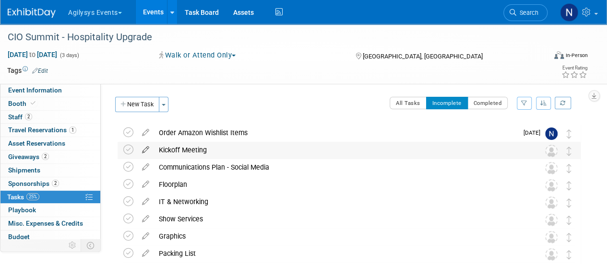
click at [146, 151] on icon at bounding box center [145, 148] width 17 height 12
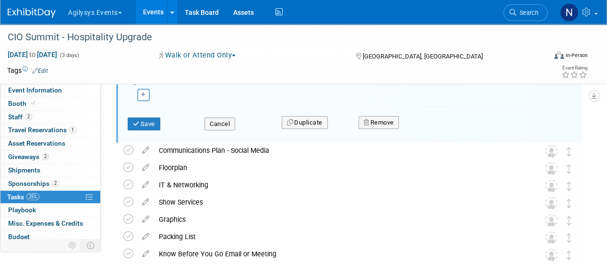
scroll to position [322, 0]
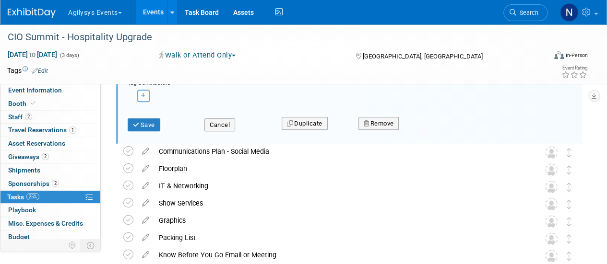
click at [383, 130] on div "Remove" at bounding box center [447, 123] width 192 height 23
click at [379, 120] on button "Remove" at bounding box center [378, 123] width 41 height 13
click at [425, 133] on link "Yes" at bounding box center [432, 131] width 28 height 15
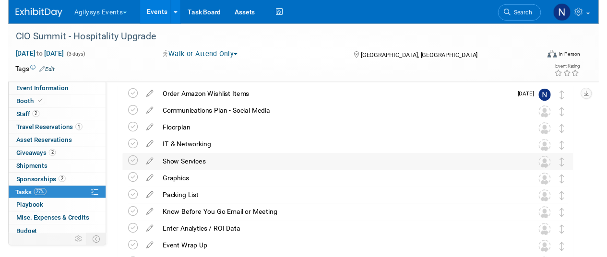
scroll to position [0, 0]
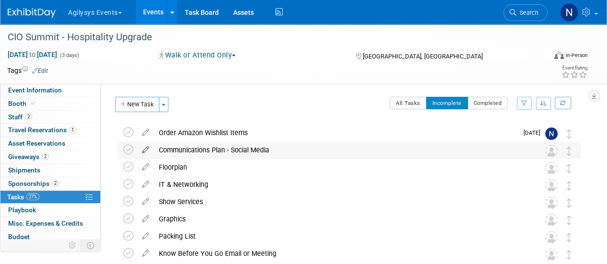
click at [145, 150] on icon at bounding box center [145, 148] width 17 height 12
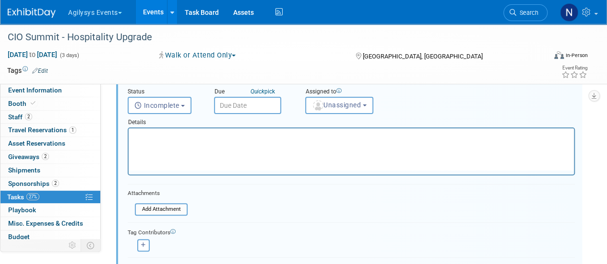
scroll to position [249, 0]
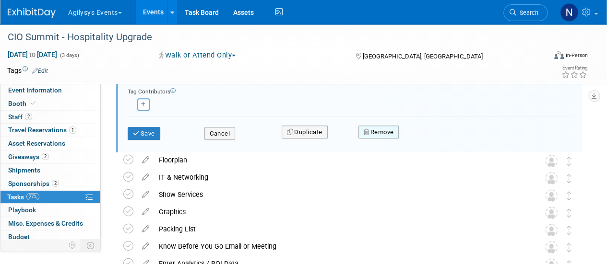
click at [370, 127] on button "Remove" at bounding box center [378, 132] width 41 height 13
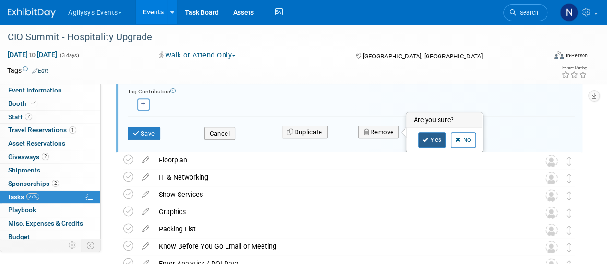
click at [423, 138] on icon at bounding box center [426, 140] width 6 height 5
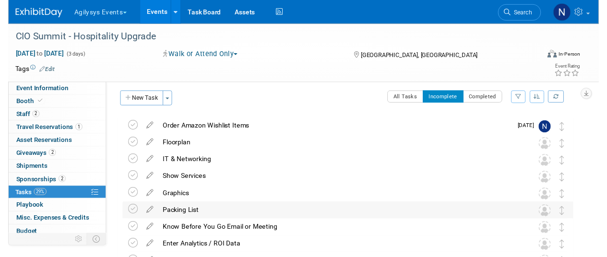
scroll to position [3, 0]
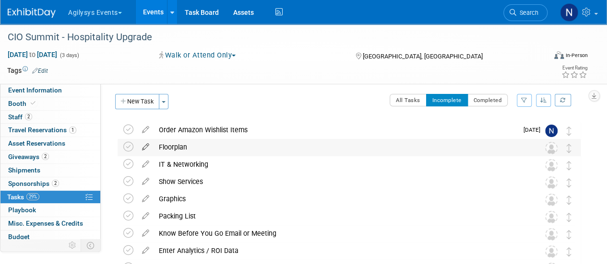
click at [146, 144] on icon at bounding box center [145, 145] width 17 height 12
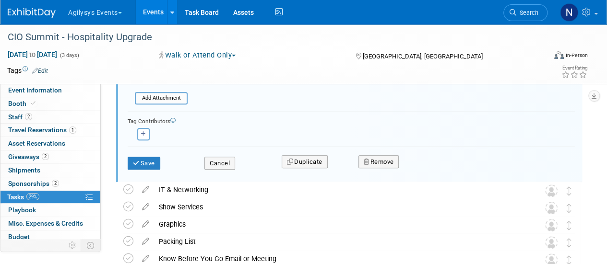
scroll to position [236, 0]
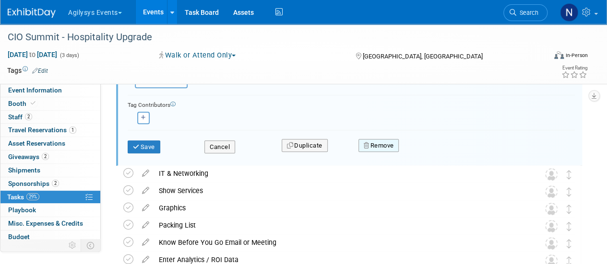
click at [388, 143] on button "Remove" at bounding box center [378, 145] width 41 height 13
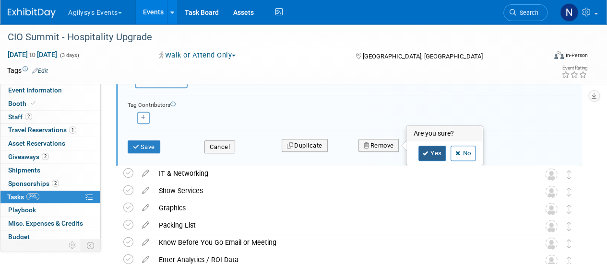
click at [424, 151] on icon at bounding box center [426, 153] width 6 height 5
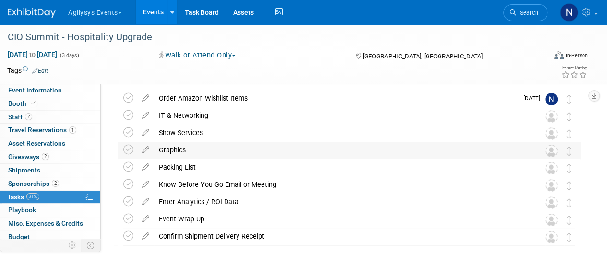
scroll to position [33, 0]
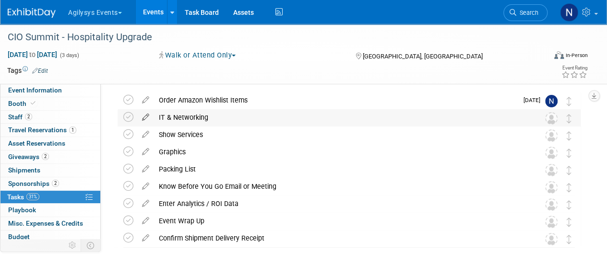
click at [145, 114] on icon at bounding box center [145, 115] width 17 height 12
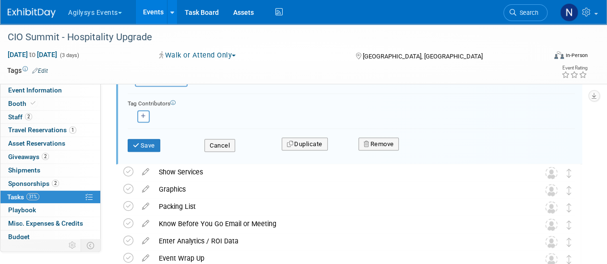
scroll to position [227, 0]
click at [395, 145] on button "Remove" at bounding box center [378, 143] width 41 height 13
click at [426, 149] on icon at bounding box center [426, 151] width 6 height 5
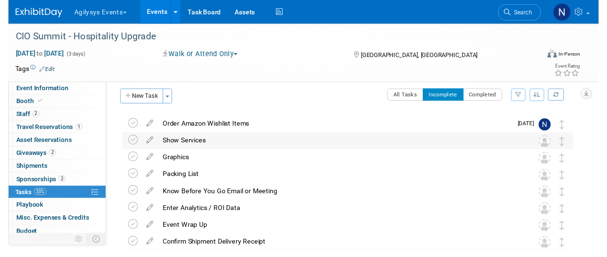
scroll to position [0, 0]
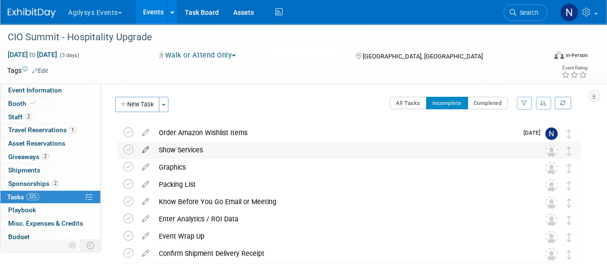
click at [146, 150] on icon at bounding box center [145, 148] width 17 height 12
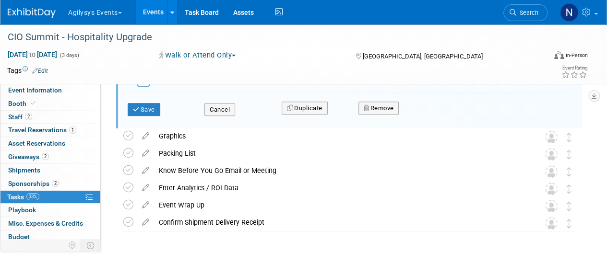
scroll to position [282, 0]
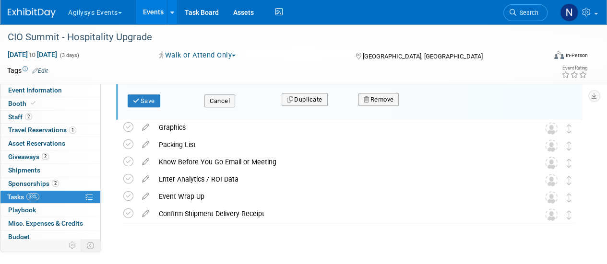
click at [391, 91] on div "Remove" at bounding box center [447, 99] width 192 height 23
click at [392, 94] on button "Remove" at bounding box center [378, 99] width 41 height 13
click at [428, 110] on link "Yes" at bounding box center [432, 107] width 28 height 15
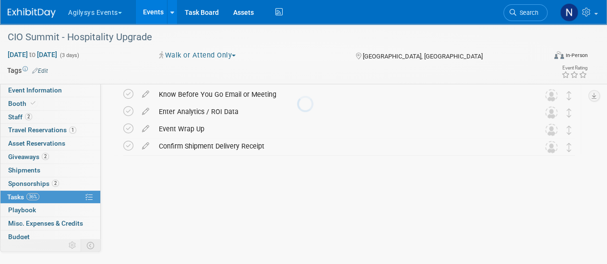
scroll to position [39, 0]
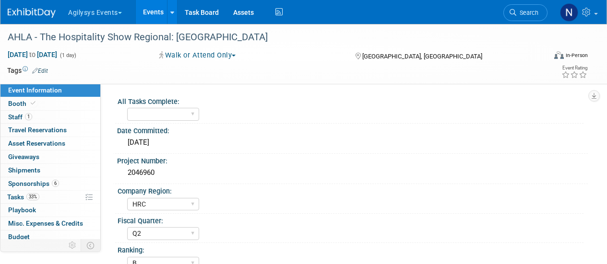
select select "HRC"
select select "Q2"
select select "B"
select select "Yes"
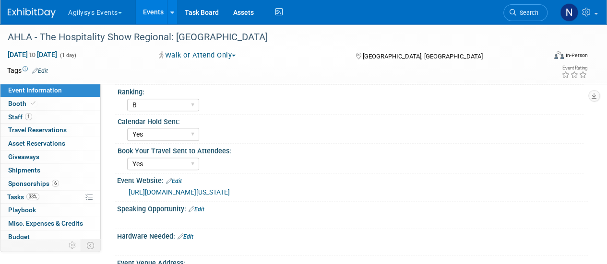
scroll to position [159, 0]
click at [41, 15] on img at bounding box center [32, 13] width 48 height 10
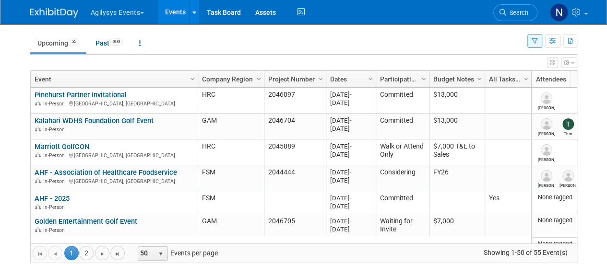
scroll to position [27, 0]
click at [534, 47] on button "button" at bounding box center [534, 42] width 15 height 14
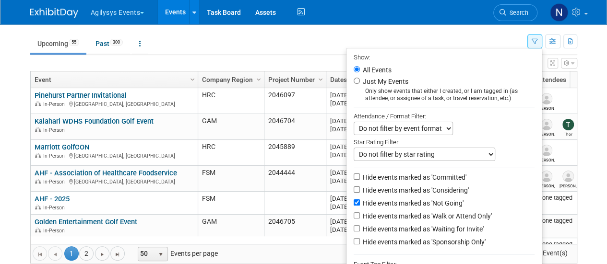
scroll to position [112, 0]
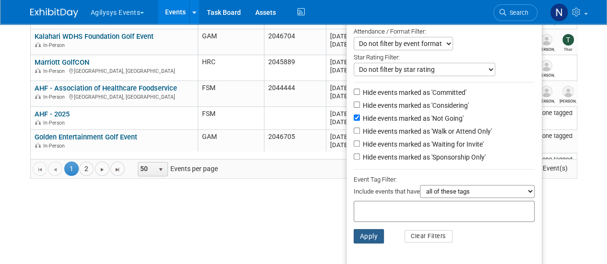
click at [366, 236] on button "Apply" at bounding box center [369, 236] width 31 height 14
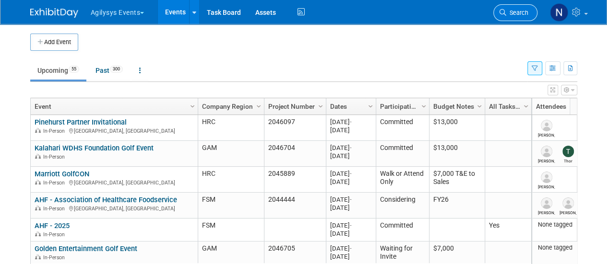
click at [507, 11] on span "Search" at bounding box center [517, 12] width 22 height 7
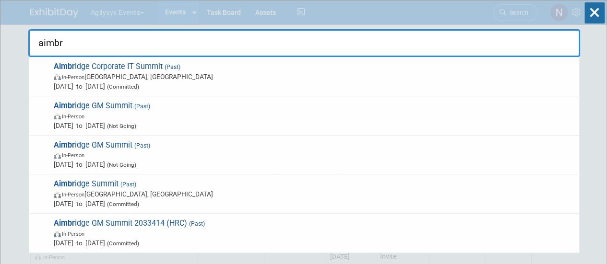
type input "aimbr"
click at [597, 10] on icon at bounding box center [594, 12] width 20 height 21
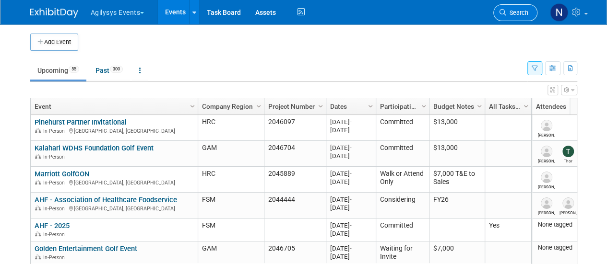
click at [522, 13] on span "Search" at bounding box center [517, 12] width 22 height 7
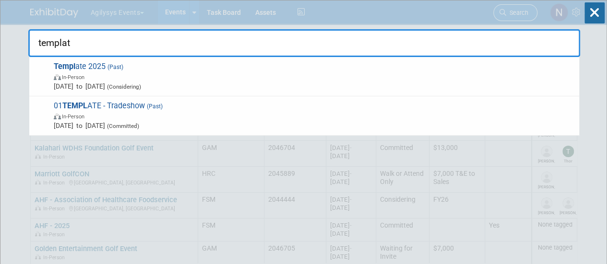
type input "template"
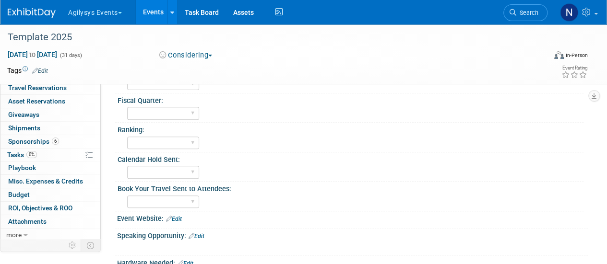
scroll to position [121, 0]
click at [54, 230] on link "more" at bounding box center [50, 235] width 100 height 13
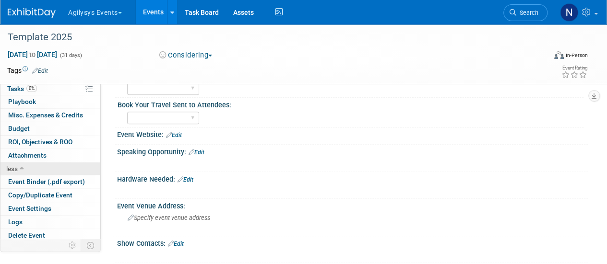
scroll to position [209, 0]
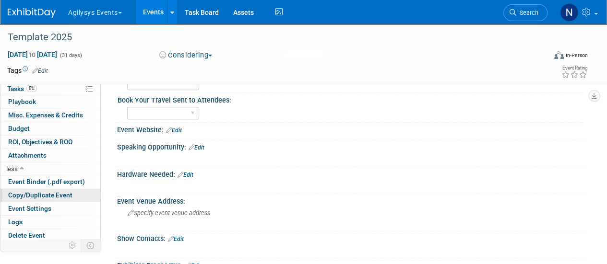
click at [53, 194] on span "Copy/Duplicate Event" at bounding box center [40, 195] width 64 height 8
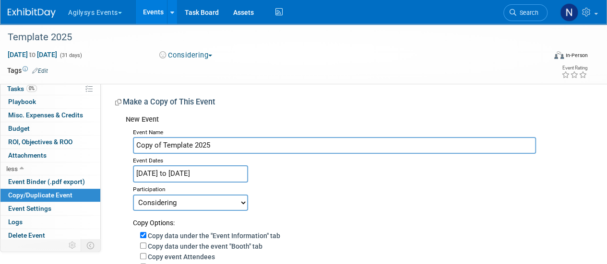
click at [155, 144] on input "Copy of Template 2025" at bounding box center [334, 145] width 403 height 17
type input "Aimbridge IT Summit"
click at [235, 175] on input "[DATE] to [DATE]" at bounding box center [190, 174] width 115 height 17
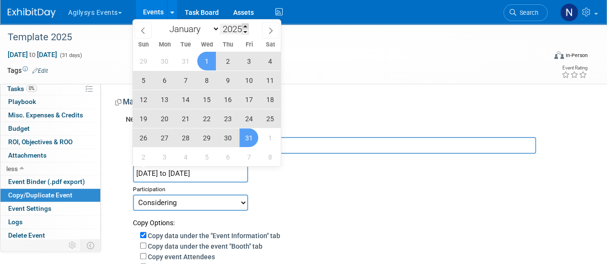
click at [248, 24] on span at bounding box center [245, 27] width 7 height 6
type input "2026"
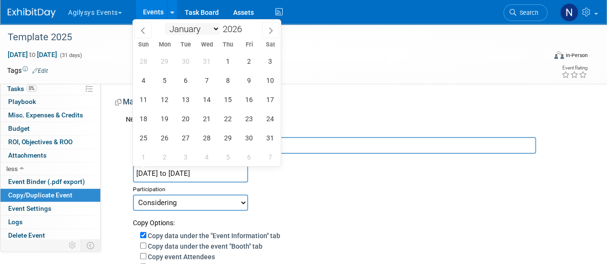
click at [212, 28] on select "January February March April May June July August September October November De…" at bounding box center [192, 29] width 55 height 12
select select "9"
click at [165, 23] on select "January February March April May June July August September October November De…" at bounding box center [192, 29] width 55 height 12
click at [221, 59] on span "1" at bounding box center [227, 61] width 19 height 19
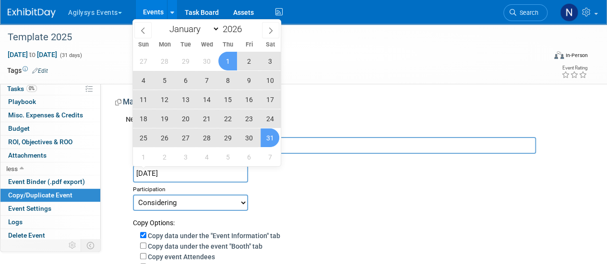
click at [268, 134] on span "31" at bounding box center [269, 138] width 19 height 19
type input "[DATE] to [DATE]"
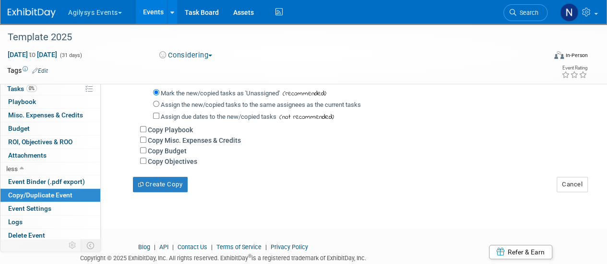
scroll to position [246, 0]
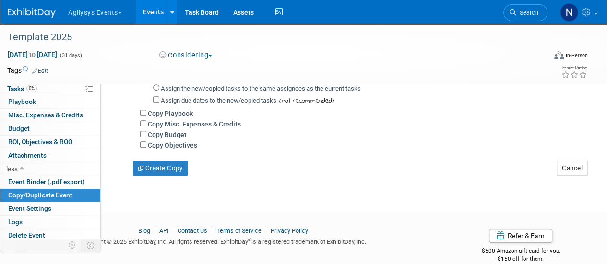
click at [166, 142] on label "Copy Objectives" at bounding box center [172, 146] width 49 height 8
click at [146, 142] on input "Copy Objectives" at bounding box center [143, 145] width 6 height 6
checkbox input "true"
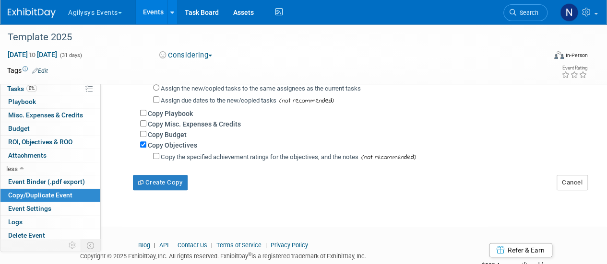
click at [162, 135] on label "Copy Budget" at bounding box center [167, 135] width 39 height 8
click at [146, 135] on input "Copy Budget" at bounding box center [143, 134] width 6 height 6
checkbox input "true"
click at [163, 121] on label "Copy Misc. Expenses & Credits" at bounding box center [194, 124] width 93 height 8
click at [146, 121] on input "Copy Misc. Expenses & Credits" at bounding box center [143, 123] width 6 height 6
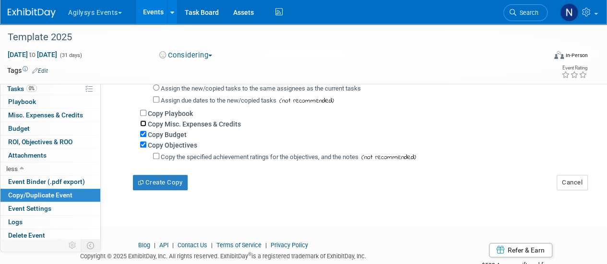
checkbox input "true"
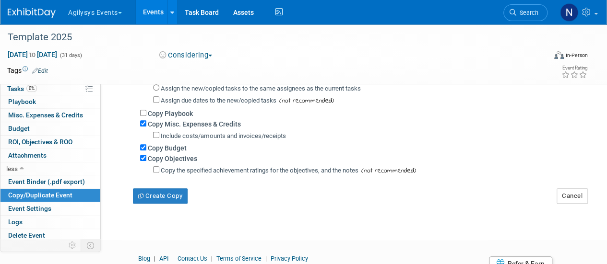
click at [163, 114] on label "Copy Playbook" at bounding box center [170, 114] width 45 height 8
click at [146, 114] on input "Copy Playbook" at bounding box center [143, 113] width 6 height 6
checkbox input "true"
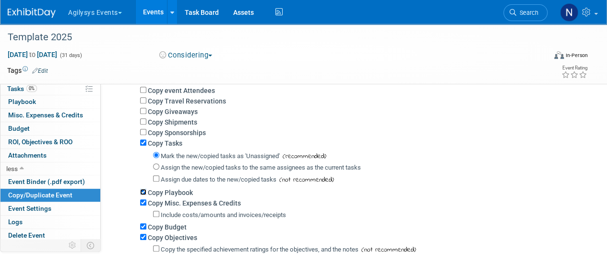
scroll to position [127, 0]
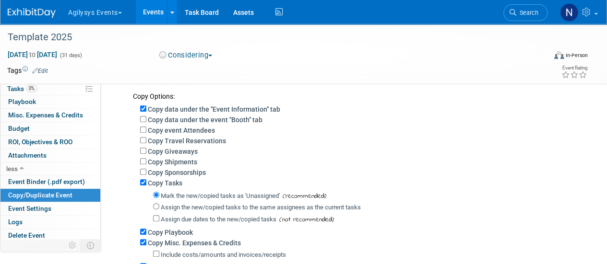
click at [167, 173] on label "Copy Sponsorships" at bounding box center [177, 173] width 58 height 8
click at [146, 173] on input "Copy Sponsorships" at bounding box center [143, 172] width 6 height 6
checkbox input "true"
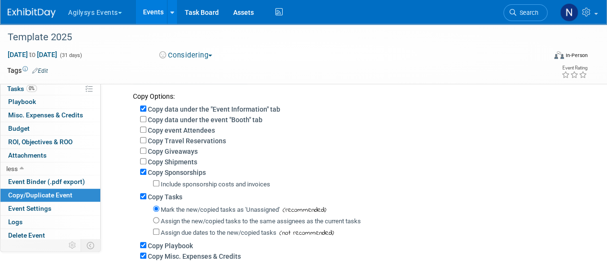
click at [165, 164] on label "Copy Shipments" at bounding box center [172, 162] width 49 height 8
click at [146, 164] on input "Copy Shipments" at bounding box center [143, 161] width 6 height 6
checkbox input "true"
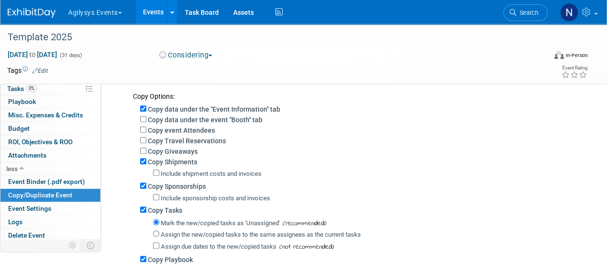
click at [164, 151] on label "Copy Giveaways" at bounding box center [173, 152] width 50 height 8
click at [146, 151] on input "Copy Giveaways" at bounding box center [143, 151] width 6 height 6
checkbox input "true"
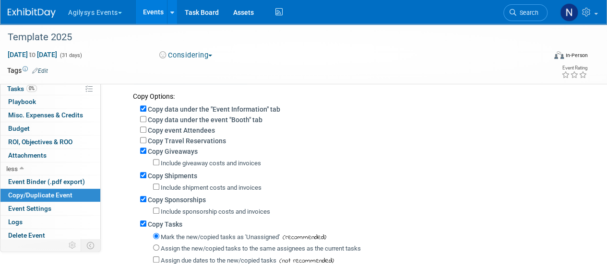
click at [163, 141] on label "Copy Travel Reservations" at bounding box center [187, 141] width 78 height 8
click at [146, 141] on input "Copy Travel Reservations" at bounding box center [143, 140] width 6 height 6
checkbox input "true"
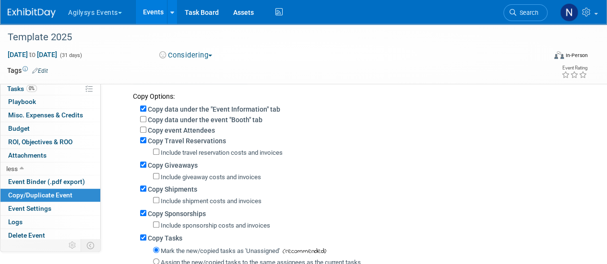
click at [162, 127] on label "Copy event Attendees" at bounding box center [181, 131] width 67 height 8
click at [146, 127] on input "Copy event Attendees" at bounding box center [143, 130] width 6 height 6
checkbox input "true"
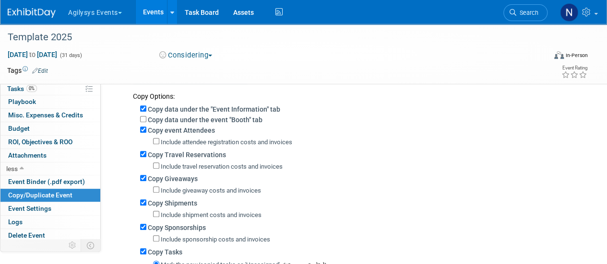
click at [161, 112] on label "Copy data under the "Event Information" tab" at bounding box center [214, 110] width 132 height 8
click at [146, 112] on input "Copy data under the "Event Information" tab" at bounding box center [143, 109] width 6 height 6
click at [162, 114] on div "Copy data under the event "Booth" tab" at bounding box center [360, 119] width 440 height 11
click at [162, 112] on label "Copy data under the "Event Information" tab" at bounding box center [214, 110] width 132 height 8
click at [146, 112] on input "Copy data under the "Event Information" tab" at bounding box center [143, 109] width 6 height 6
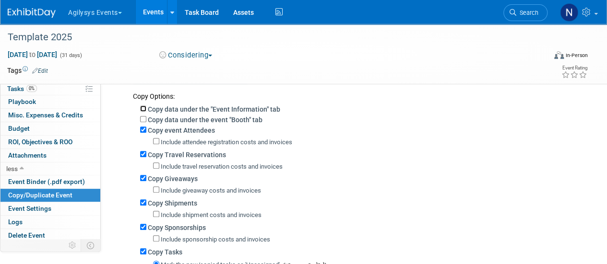
checkbox input "true"
click at [162, 123] on label "Copy data under the event "Booth" tab" at bounding box center [205, 120] width 115 height 8
click at [146, 122] on input "Copy data under the event "Booth" tab" at bounding box center [143, 119] width 6 height 6
checkbox input "true"
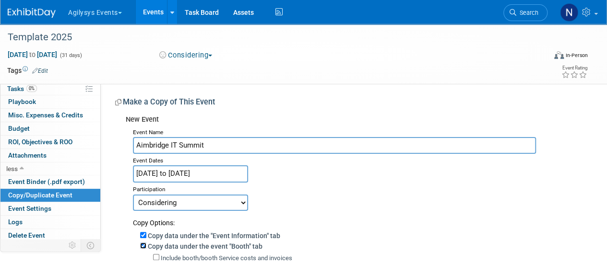
scroll to position [0, 0]
click at [170, 146] on input "Aimbridge IT Summit" at bounding box center [334, 145] width 403 height 17
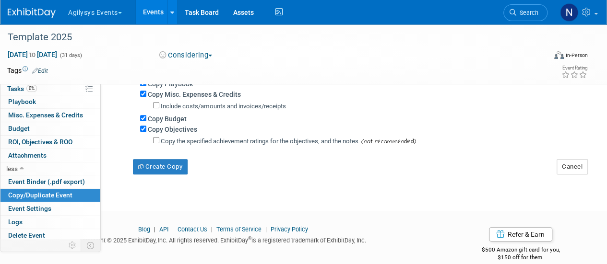
scroll to position [370, 0]
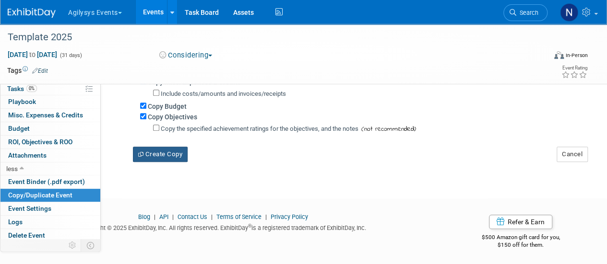
type input "Aimbridge Corporate IT Summit"
click at [177, 157] on button "Create Copy" at bounding box center [160, 154] width 55 height 15
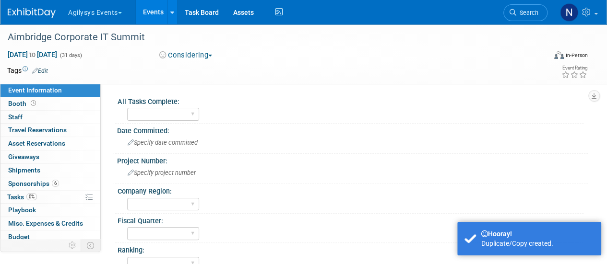
scroll to position [395, 0]
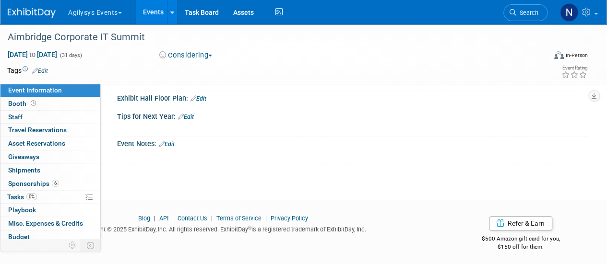
click at [171, 141] on link "Edit" at bounding box center [167, 144] width 16 height 7
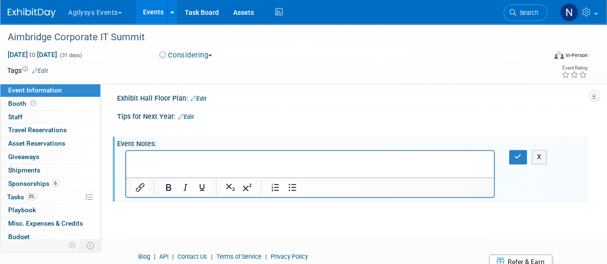
scroll to position [0, 0]
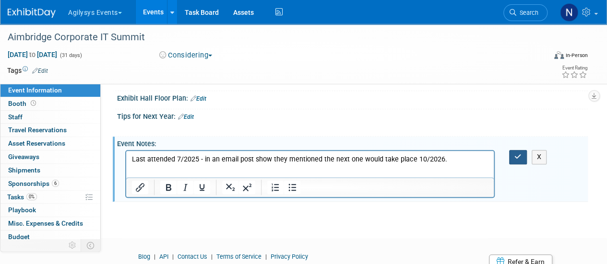
click at [517, 154] on icon "button" at bounding box center [517, 157] width 7 height 7
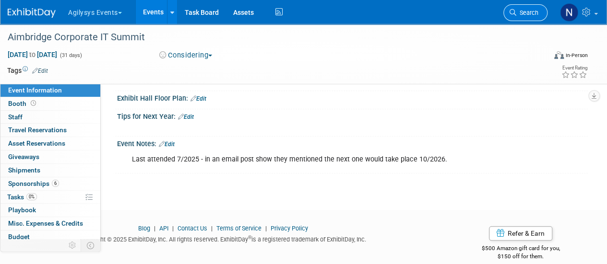
click at [516, 17] on link "Search" at bounding box center [525, 12] width 44 height 17
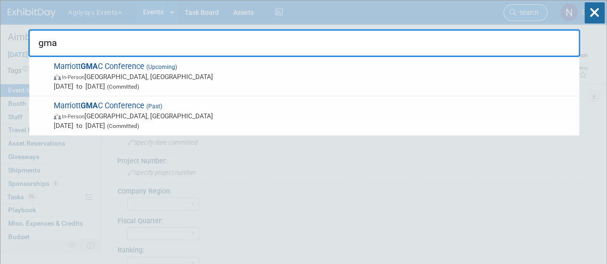
type input "gmac"
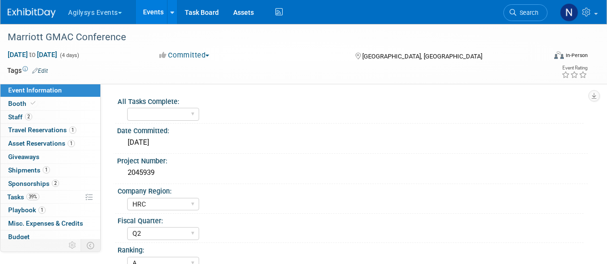
select select "HRC"
select select "Q2"
select select "A"
select select "Yes"
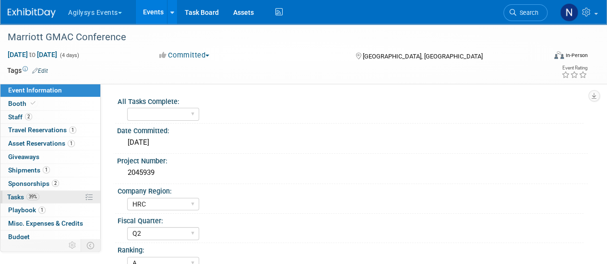
click at [55, 192] on link "39% Tasks 39%" at bounding box center [50, 197] width 100 height 13
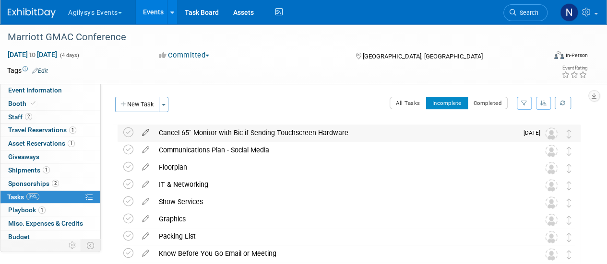
click at [142, 134] on icon at bounding box center [145, 131] width 17 height 12
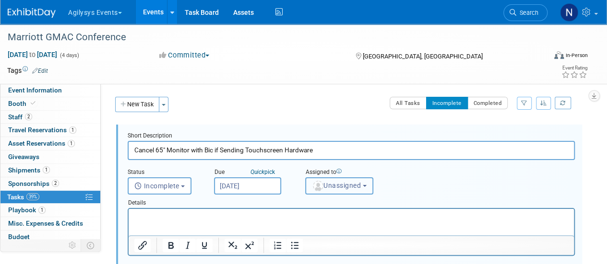
click at [319, 191] on button "Unassigned" at bounding box center [339, 185] width 68 height 17
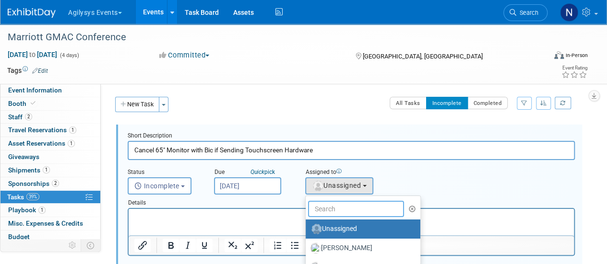
click at [322, 215] on input "text" at bounding box center [356, 209] width 96 height 16
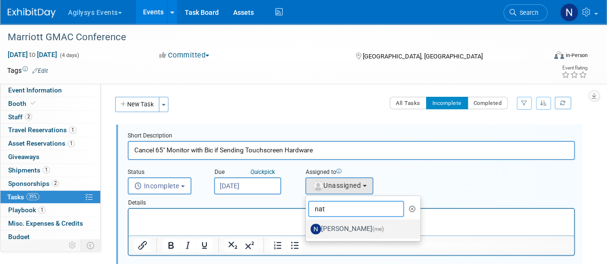
type input "nat"
click at [323, 225] on label "Natalie Morin (me)" at bounding box center [360, 229] width 100 height 15
click at [307, 225] on input "Natalie Morin (me)" at bounding box center [304, 228] width 6 height 6
select select "f1f0ca6f-6304-4ba9-9ccc-8e23d1c0a61e"
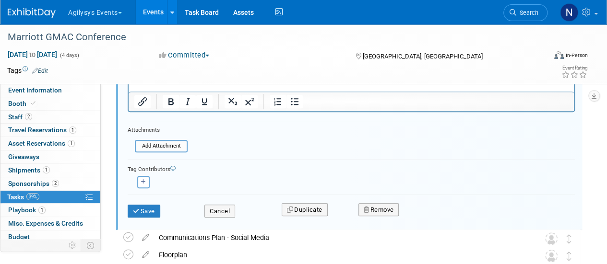
scroll to position [147, 0]
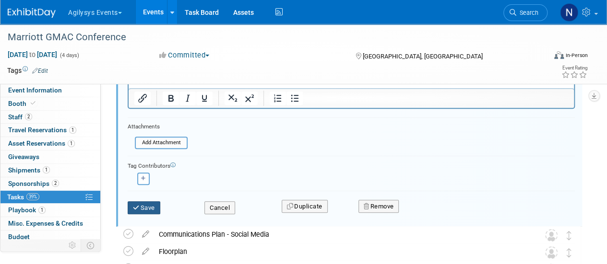
click at [144, 205] on button "Save" at bounding box center [144, 207] width 33 height 13
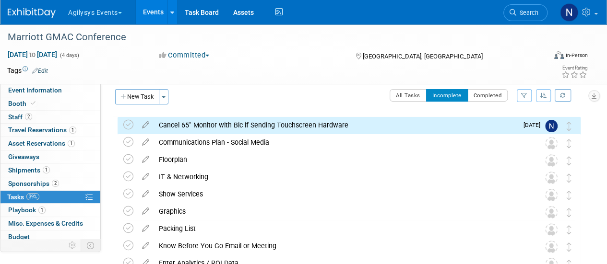
scroll to position [0, 0]
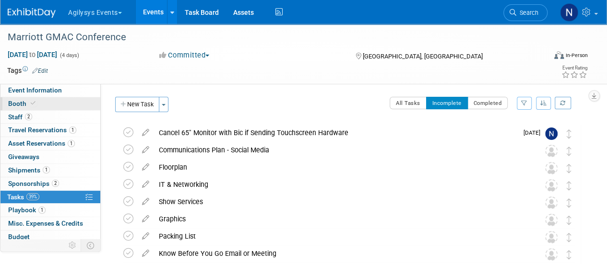
click at [36, 97] on link "Booth" at bounding box center [50, 103] width 100 height 13
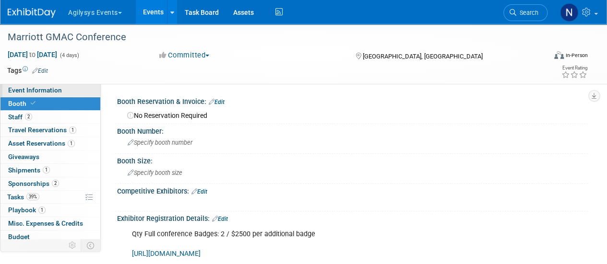
click at [36, 92] on span "Event Information" at bounding box center [35, 90] width 54 height 8
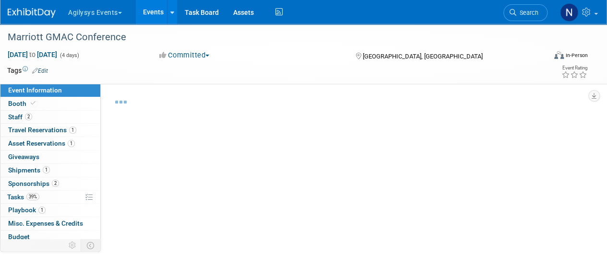
select select "HRC"
select select "Q2"
select select "A"
select select "Yes"
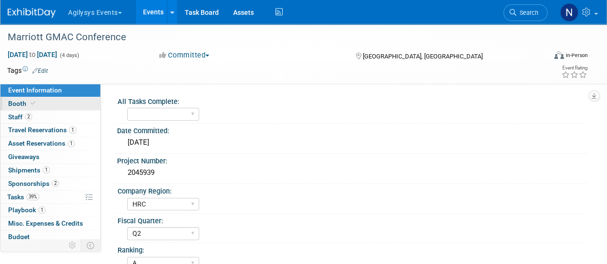
click at [77, 104] on link "Booth" at bounding box center [50, 103] width 100 height 13
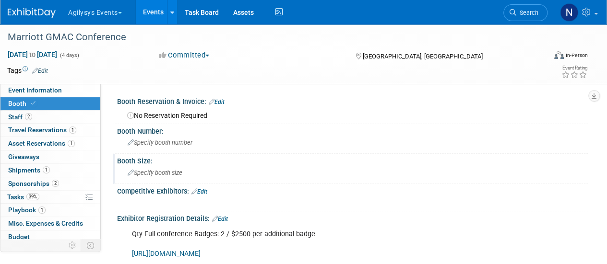
click at [182, 154] on div "Booth Size:" at bounding box center [352, 160] width 471 height 12
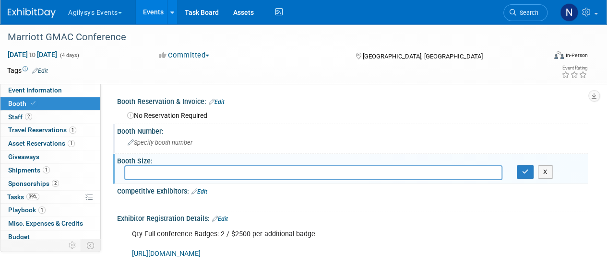
click at [180, 148] on div "Specify booth number" at bounding box center [352, 142] width 456 height 15
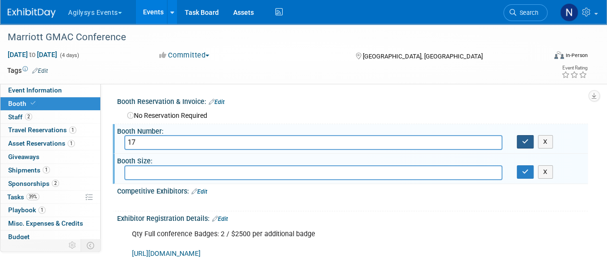
type input "17"
click at [520, 142] on button "button" at bounding box center [525, 141] width 17 height 13
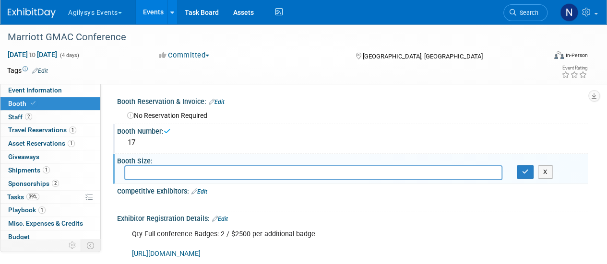
click at [363, 174] on input "text" at bounding box center [313, 173] width 378 height 15
type input "6"
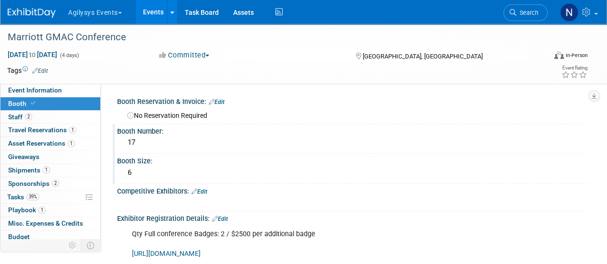
click at [175, 167] on div "6" at bounding box center [352, 173] width 456 height 15
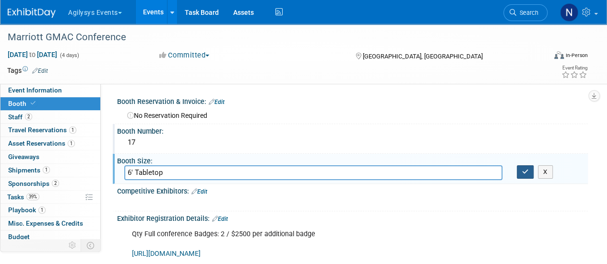
type input "6' Tabletop"
click at [522, 174] on icon "button" at bounding box center [525, 172] width 7 height 6
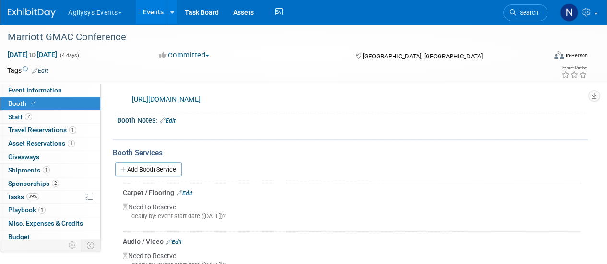
scroll to position [143, 0]
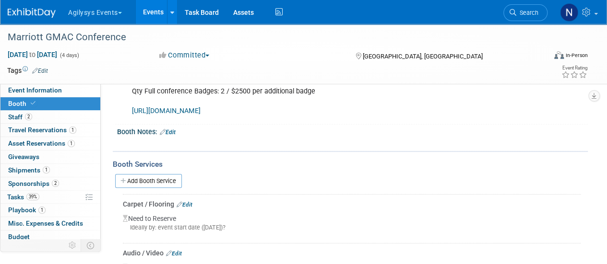
click at [175, 132] on link "Edit" at bounding box center [168, 132] width 16 height 7
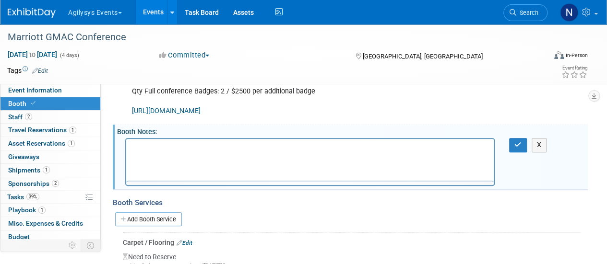
scroll to position [0, 0]
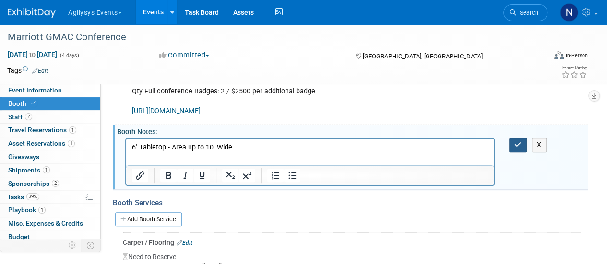
click at [515, 140] on button "button" at bounding box center [518, 145] width 18 height 14
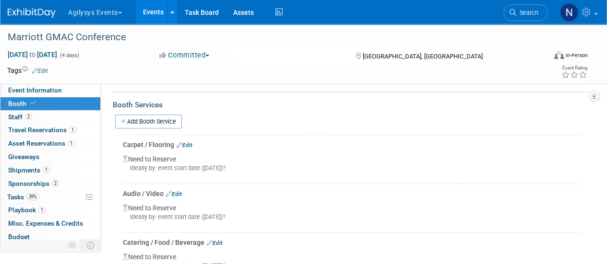
click at [190, 144] on link "Edit" at bounding box center [185, 145] width 16 height 7
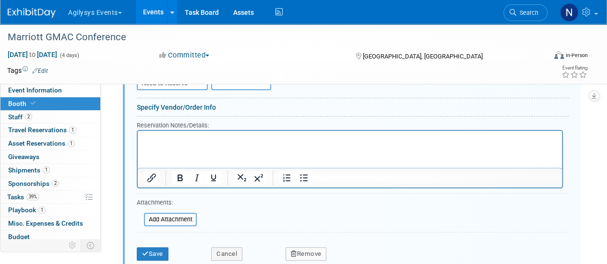
scroll to position [339, 0]
click at [295, 252] on icon "button" at bounding box center [294, 253] width 6 height 6
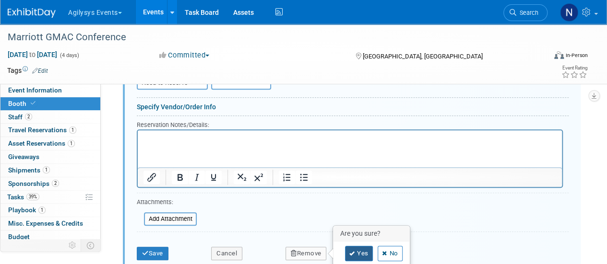
click at [347, 249] on link "Yes" at bounding box center [359, 253] width 28 height 15
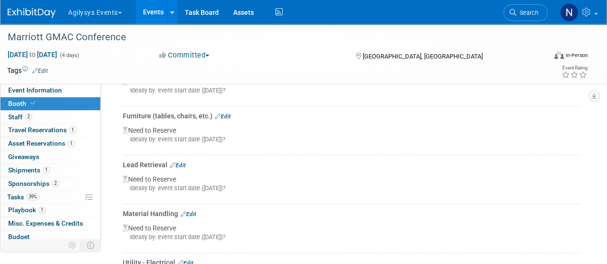
scroll to position [270, 0]
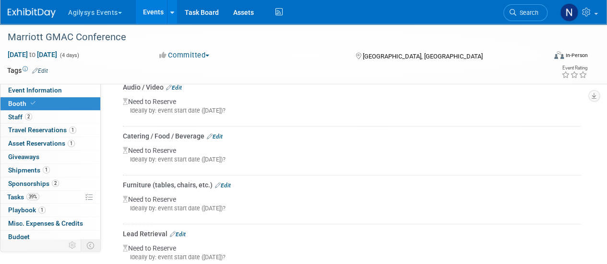
click at [221, 134] on link "Edit" at bounding box center [215, 136] width 16 height 7
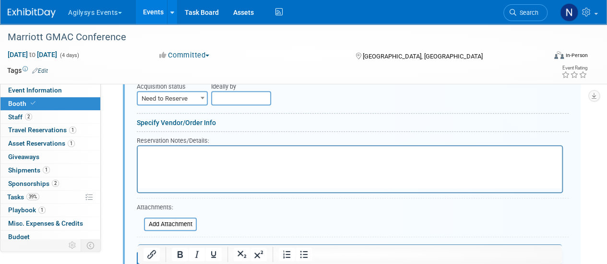
scroll to position [388, 0]
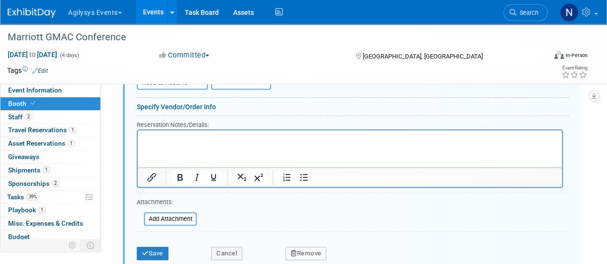
click at [321, 251] on button "Remove" at bounding box center [305, 253] width 41 height 13
click at [362, 250] on link "Yes" at bounding box center [359, 254] width 28 height 15
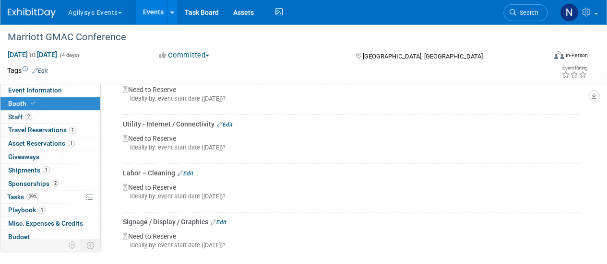
click at [190, 172] on link "Edit" at bounding box center [185, 173] width 16 height 7
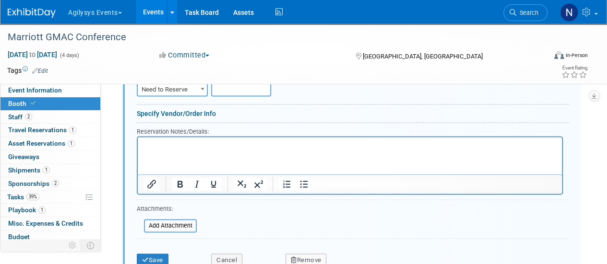
scroll to position [632, 0]
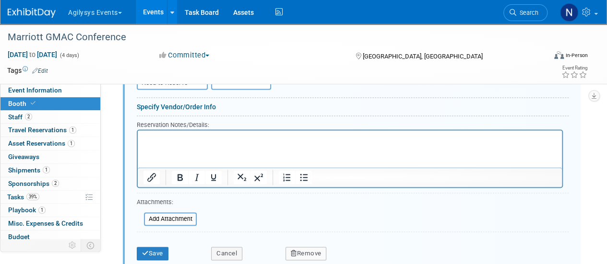
click at [312, 250] on button "Remove" at bounding box center [305, 253] width 41 height 13
click at [355, 249] on link "Yes" at bounding box center [359, 254] width 28 height 15
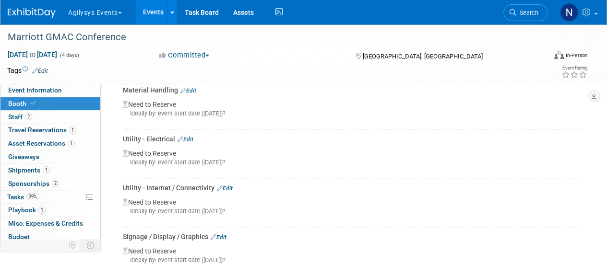
scroll to position [407, 0]
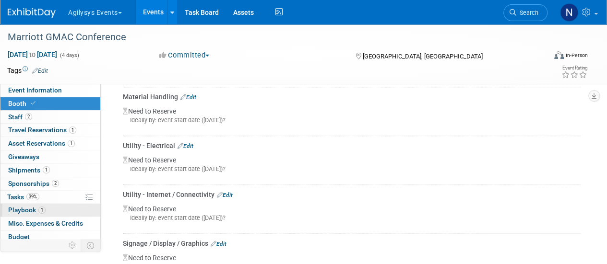
click at [41, 211] on span "1" at bounding box center [41, 210] width 7 height 7
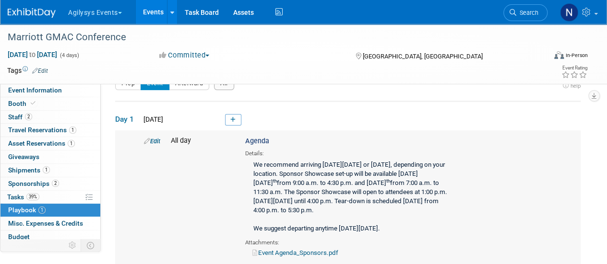
scroll to position [19, 0]
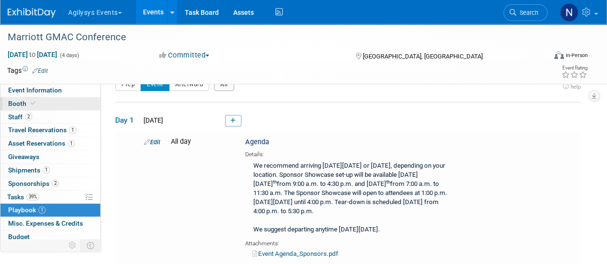
click at [44, 104] on link "Booth" at bounding box center [50, 103] width 100 height 13
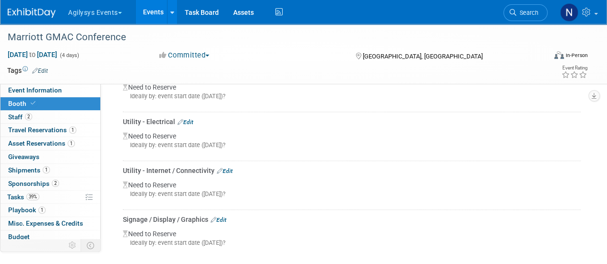
scroll to position [432, 0]
click at [185, 118] on link "Edit" at bounding box center [185, 121] width 16 height 7
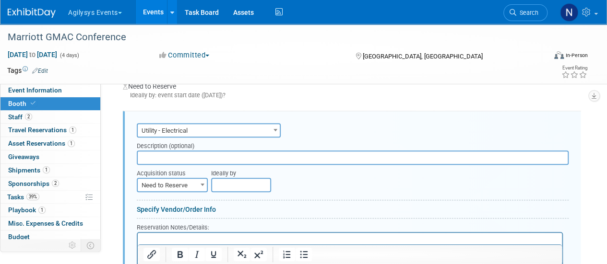
click at [187, 184] on span "Need to Reserve" at bounding box center [172, 185] width 69 height 13
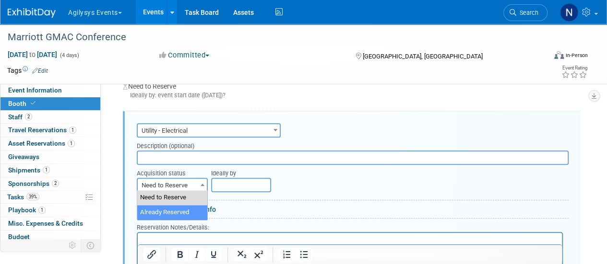
select select "2"
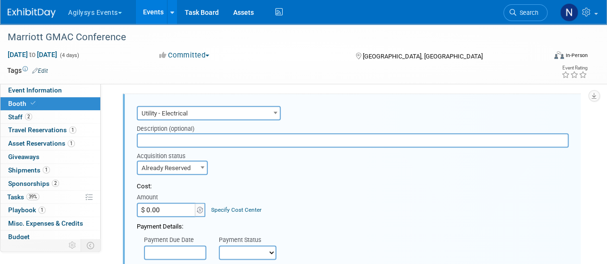
scroll to position [448, 0]
click at [176, 137] on input "text" at bounding box center [353, 141] width 432 height 14
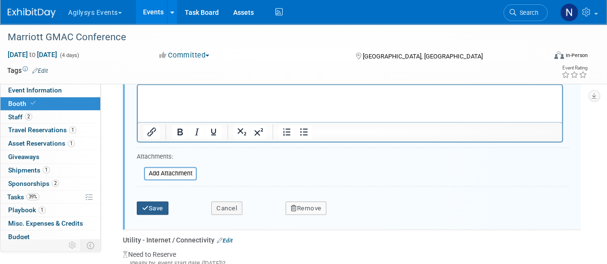
type input "Included with booth"
click at [159, 208] on button "Save" at bounding box center [153, 207] width 32 height 13
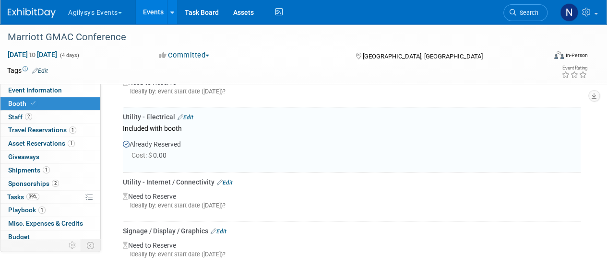
scroll to position [432, 0]
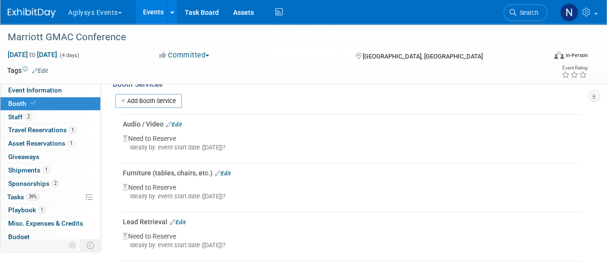
click at [225, 173] on link "Edit" at bounding box center [223, 173] width 16 height 7
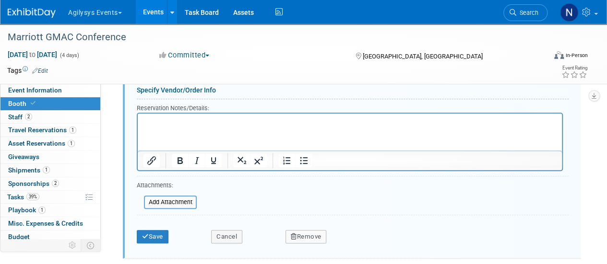
scroll to position [406, 0]
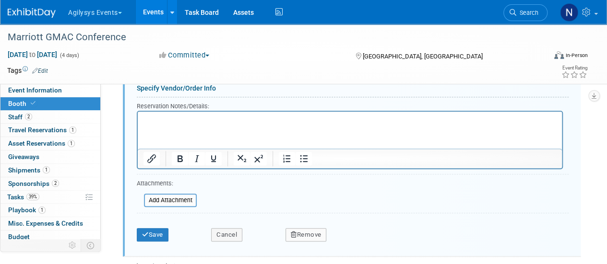
click at [310, 247] on div "Audio / Video Carpet / Flooring Catering / Food / Beverage Floral / Decorative …" at bounding box center [352, 123] width 458 height 267
click at [312, 231] on button "Remove" at bounding box center [305, 234] width 41 height 13
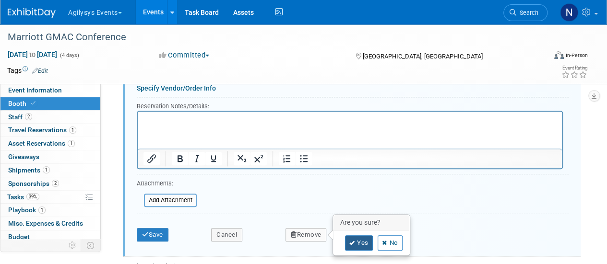
click at [362, 237] on link "Yes" at bounding box center [359, 243] width 28 height 15
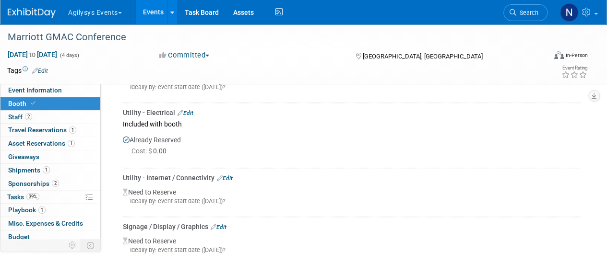
scroll to position [390, 0]
click at [228, 178] on link "Edit" at bounding box center [225, 179] width 16 height 7
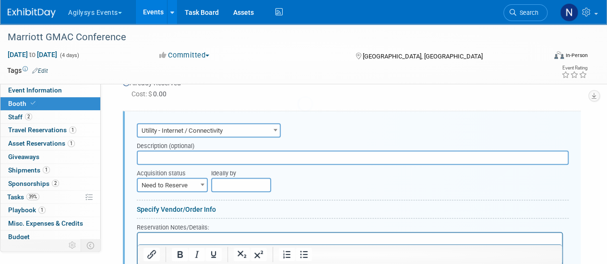
scroll to position [0, 0]
click at [197, 155] on input "text" at bounding box center [353, 158] width 432 height 14
type input "WiFi included with booth"
click at [198, 180] on span at bounding box center [203, 184] width 10 height 12
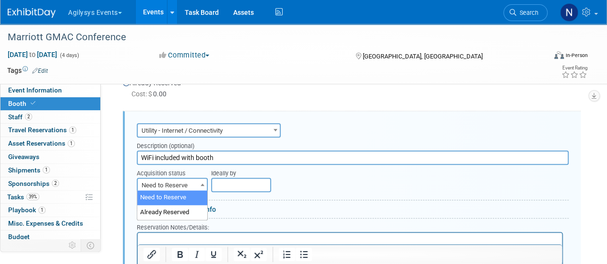
select select "2"
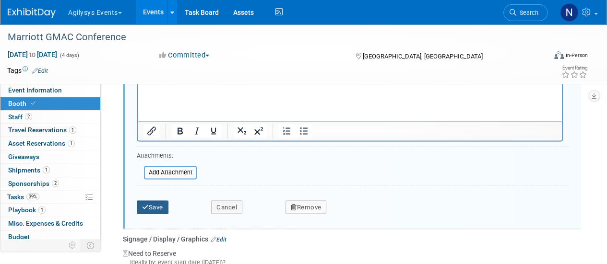
click at [161, 204] on button "Save" at bounding box center [153, 207] width 32 height 13
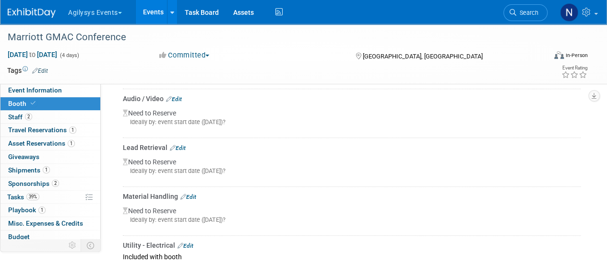
scroll to position [250, 0]
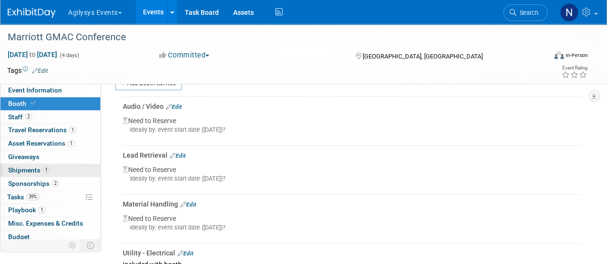
click at [44, 173] on span "Shipments 1" at bounding box center [29, 170] width 42 height 8
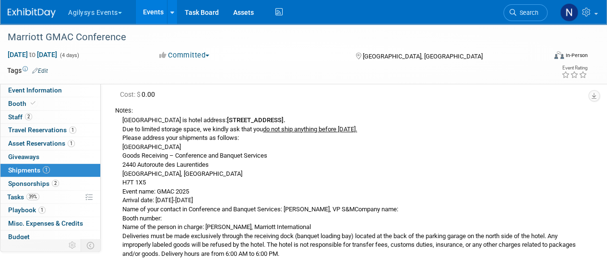
scroll to position [78, 0]
click at [521, 10] on span "Search" at bounding box center [527, 12] width 22 height 7
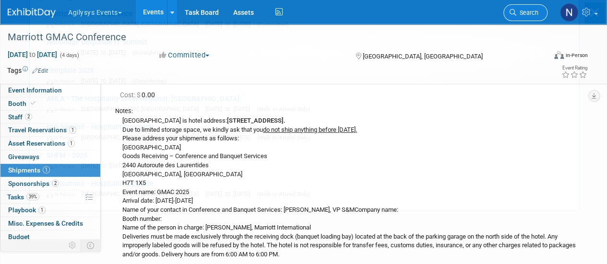
scroll to position [0, 0]
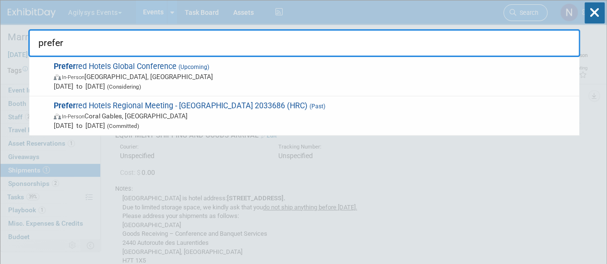
type input "preferr"
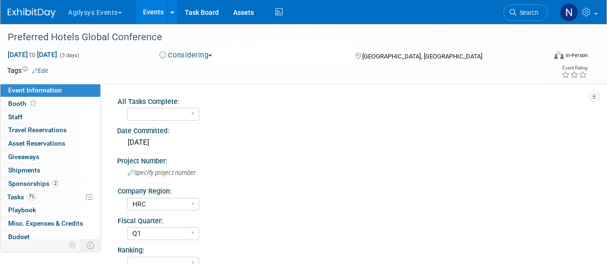
select select "HRC"
select select "Q1"
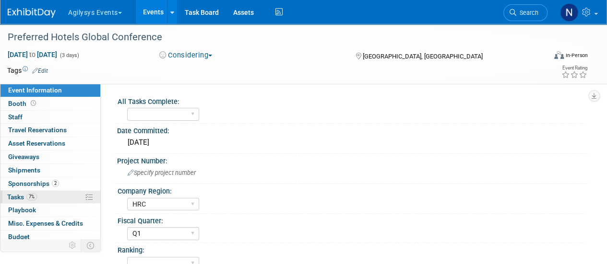
click at [45, 191] on link "7% Tasks 7%" at bounding box center [50, 197] width 100 height 13
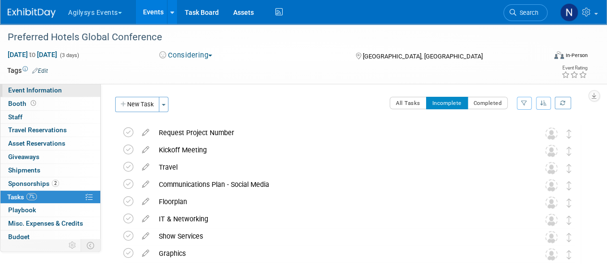
click at [55, 87] on span "Event Information" at bounding box center [35, 90] width 54 height 8
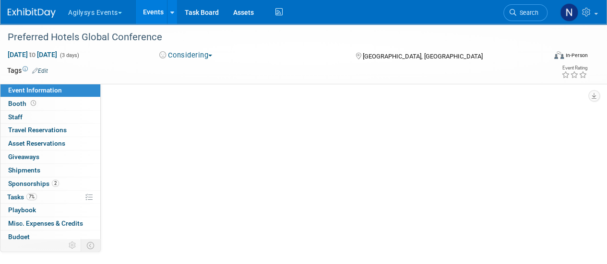
select select "HRC"
select select "Q1"
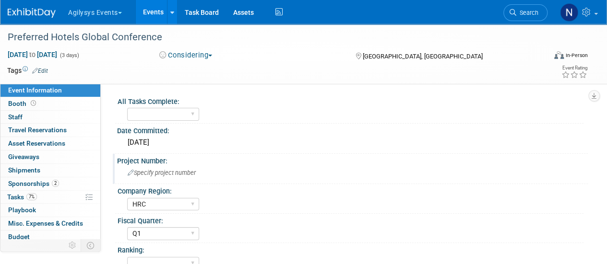
click at [141, 176] on span "Specify project number" at bounding box center [162, 172] width 68 height 7
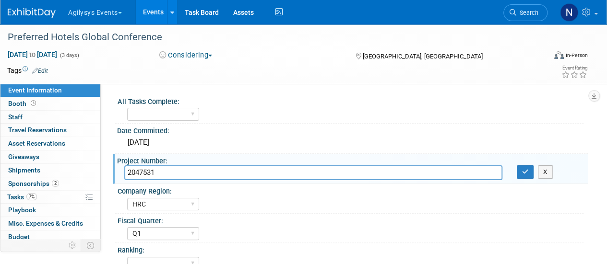
type input "2047531"
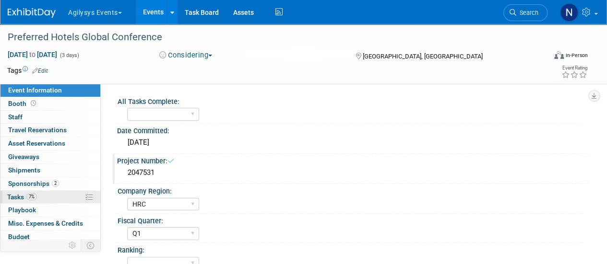
click at [63, 195] on link "7% Tasks 7%" at bounding box center [50, 197] width 100 height 13
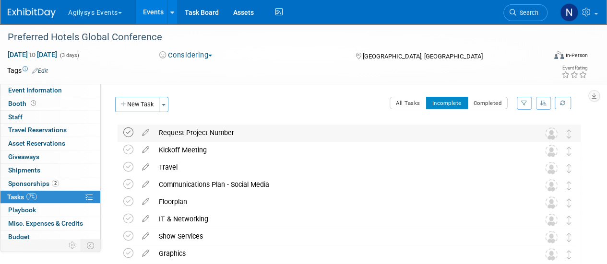
click at [128, 129] on icon at bounding box center [128, 133] width 10 height 10
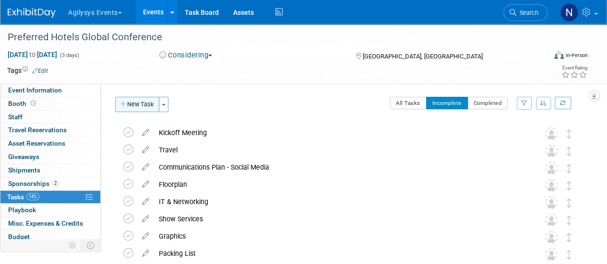
click at [147, 104] on button "New Task" at bounding box center [137, 104] width 44 height 15
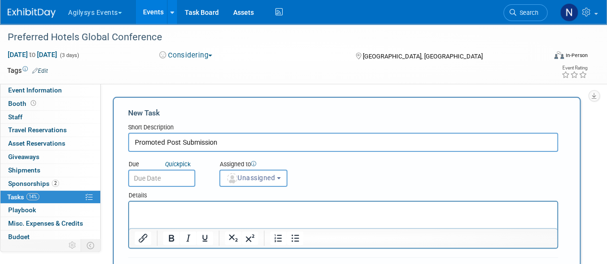
type input "Promoted Post Submission"
click at [177, 177] on input "text" at bounding box center [161, 178] width 67 height 17
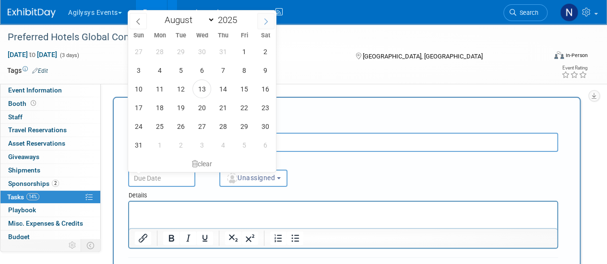
click at [272, 19] on span at bounding box center [265, 21] width 17 height 16
select select "11"
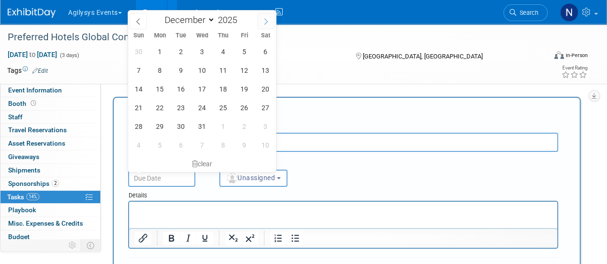
click at [272, 19] on span at bounding box center [265, 21] width 17 height 16
type input "2026"
click at [272, 19] on span at bounding box center [265, 21] width 17 height 16
select select "2"
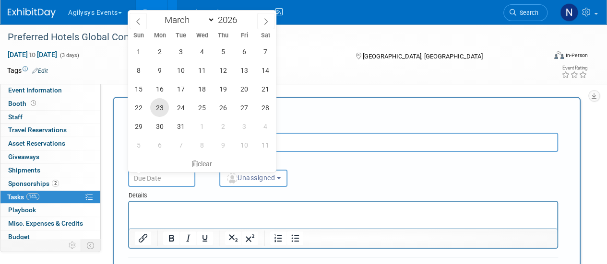
click at [162, 109] on span "23" at bounding box center [159, 107] width 19 height 19
type input "[DATE]"
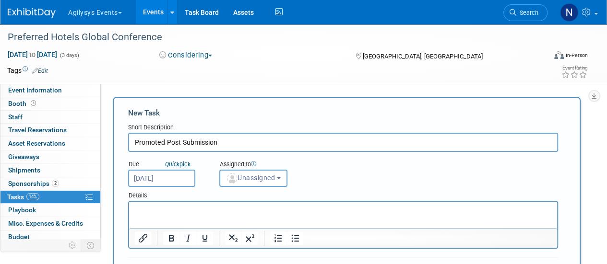
click at [180, 209] on p "Rich Text Area. Press ALT-0 for help." at bounding box center [343, 211] width 417 height 10
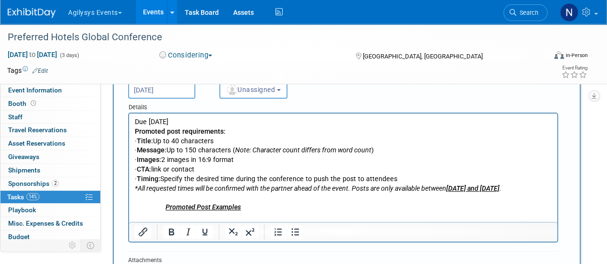
scroll to position [80, 0]
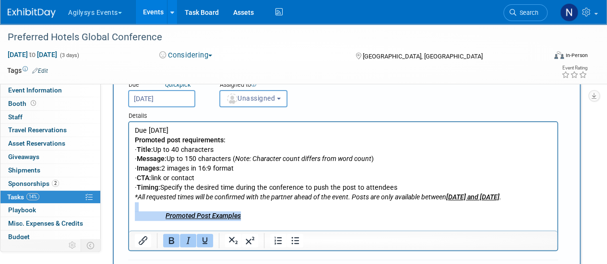
drag, startPoint x: 244, startPoint y: 219, endPoint x: 117, endPoint y: 211, distance: 127.4
click at [129, 211] on html "Due [DATE] Promoted post requirements: · Title: Up to 40 characters · Message: …" at bounding box center [343, 176] width 428 height 108
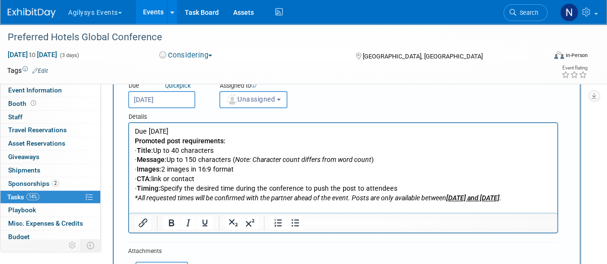
scroll to position [78, 0]
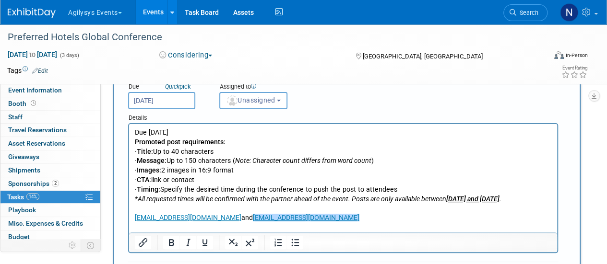
click at [426, 221] on p "[EMAIL_ADDRESS][DOMAIN_NAME] and [EMAIL_ADDRESS][DOMAIN_NAME]﻿" at bounding box center [343, 218] width 417 height 10
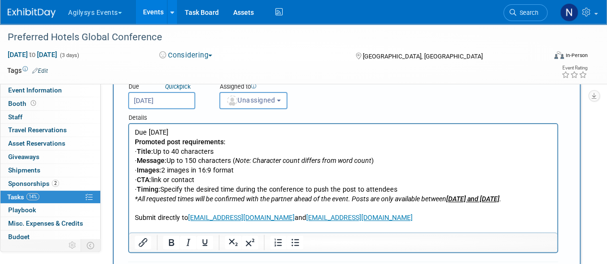
click at [204, 133] on p "Due [DATE]" at bounding box center [343, 133] width 417 height 10
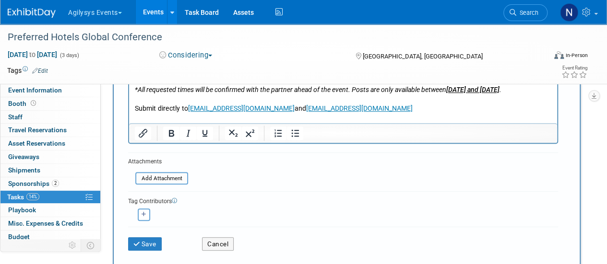
scroll to position [212, 0]
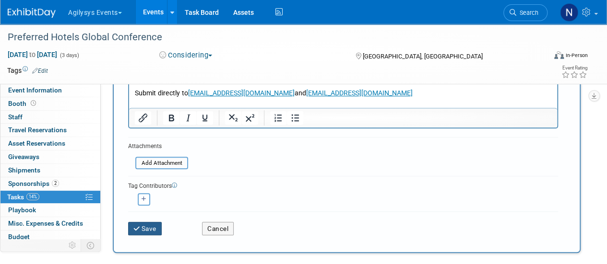
click at [140, 226] on icon "submit" at bounding box center [137, 229] width 8 height 7
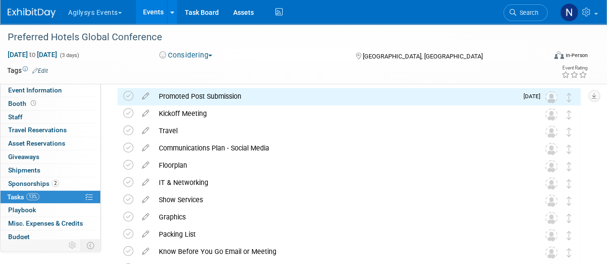
scroll to position [0, 0]
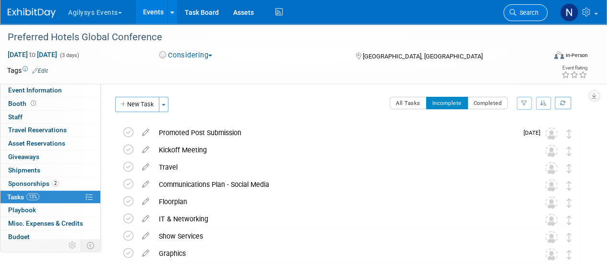
click at [533, 18] on link "Search" at bounding box center [525, 12] width 44 height 17
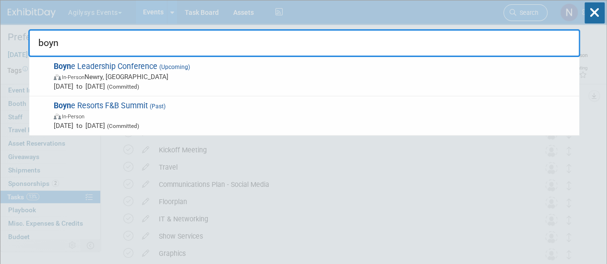
type input "boyne"
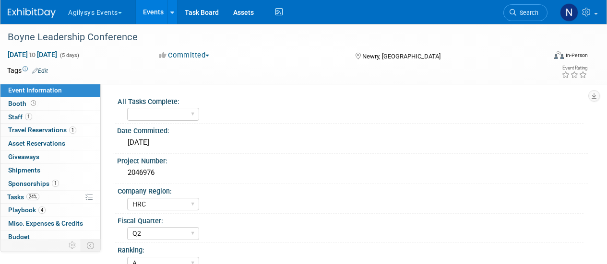
select select "HRC"
select select "Q2"
select select "A"
select select "Yes"
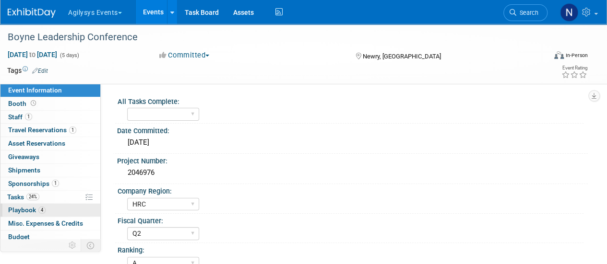
click at [39, 209] on span "4" at bounding box center [41, 210] width 7 height 7
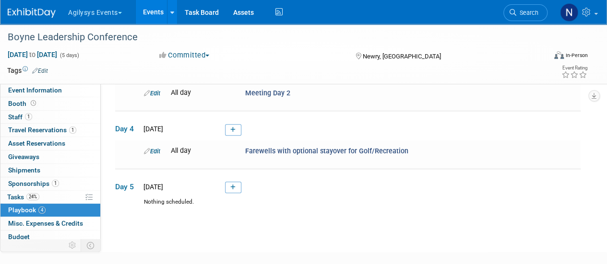
scroll to position [193, 0]
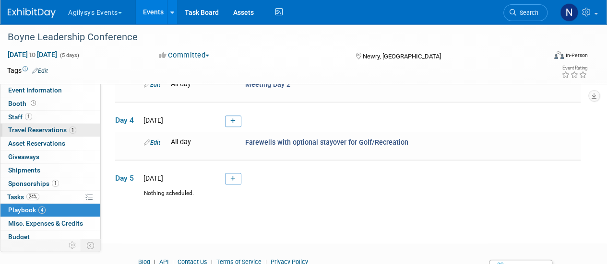
click at [37, 135] on link "1 Travel Reservations 1" at bounding box center [50, 130] width 100 height 13
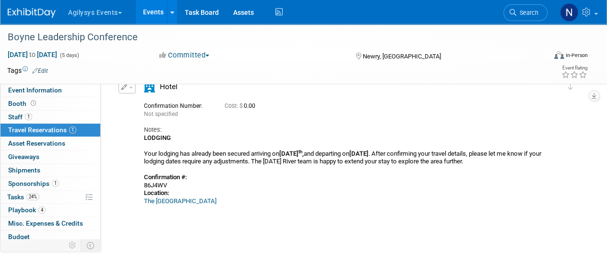
scroll to position [53, 0]
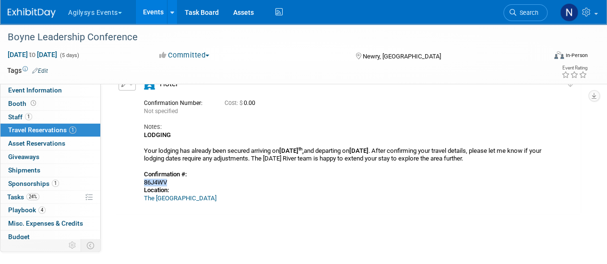
drag, startPoint x: 167, startPoint y: 190, endPoint x: 142, endPoint y: 193, distance: 25.6
click at [142, 193] on div "Hotel" at bounding box center [343, 141] width 412 height 124
copy div "86J4WV"
click at [128, 87] on button "button" at bounding box center [126, 85] width 17 height 12
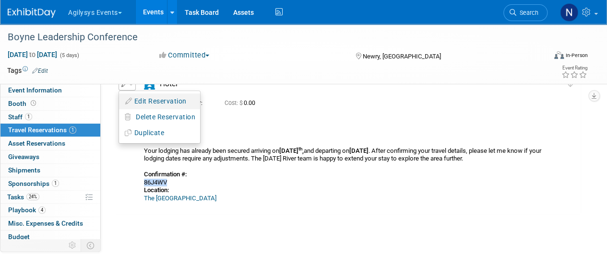
click at [154, 102] on button "Edit Reservation" at bounding box center [159, 102] width 81 height 14
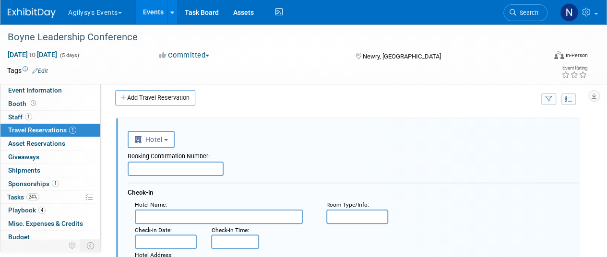
scroll to position [1, 0]
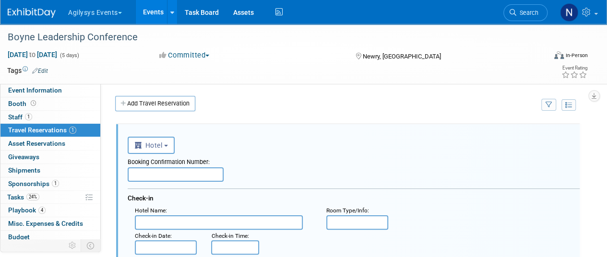
click at [190, 177] on input "text" at bounding box center [176, 174] width 96 height 14
paste input "86J4WV"
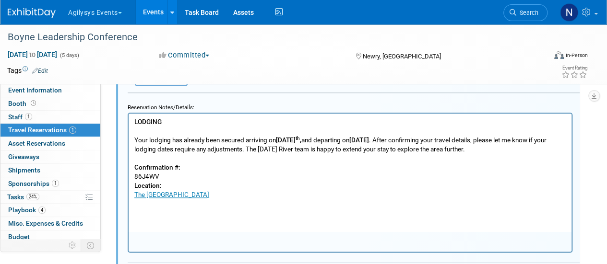
scroll to position [477, 0]
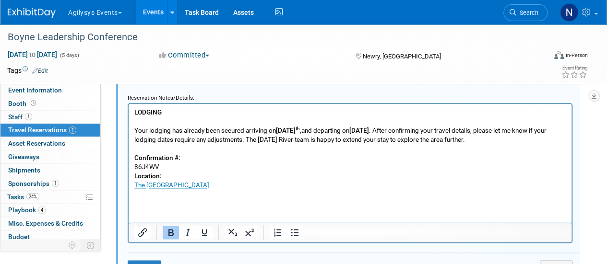
type input "86J4WV"
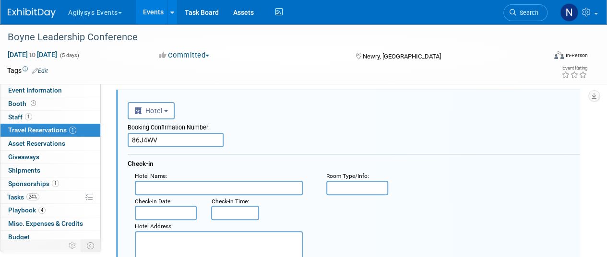
scroll to position [34, 0]
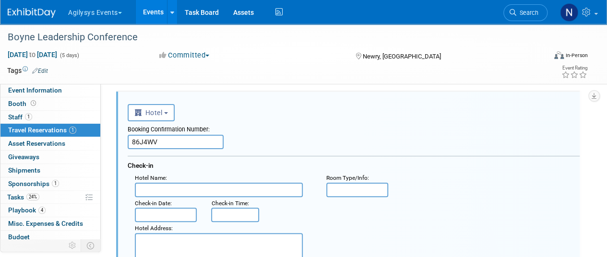
click at [188, 186] on input "text" at bounding box center [219, 190] width 168 height 14
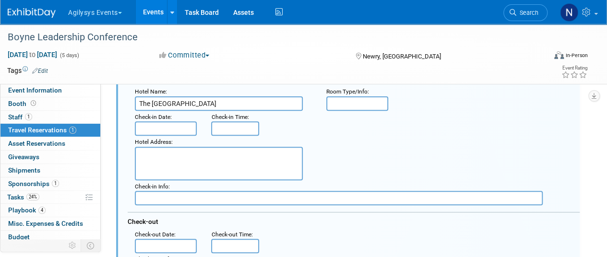
scroll to position [120, 0]
type input "The [GEOGRAPHIC_DATA]"
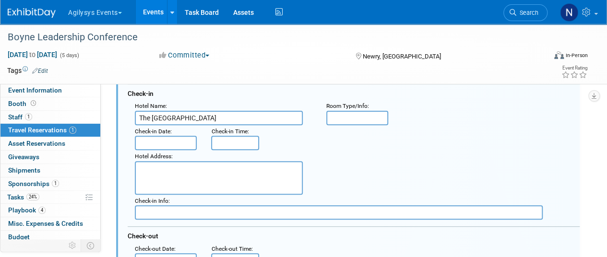
scroll to position [105, 0]
click at [176, 141] on input "text" at bounding box center [166, 144] width 62 height 14
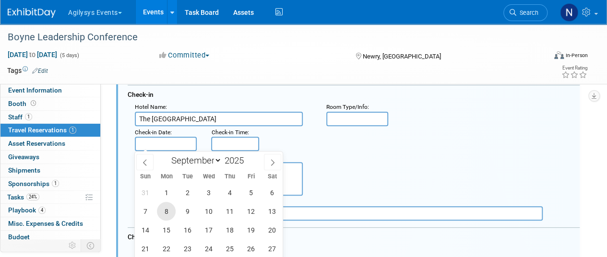
click at [168, 209] on span "8" at bounding box center [166, 211] width 19 height 19
type input "[DATE]"
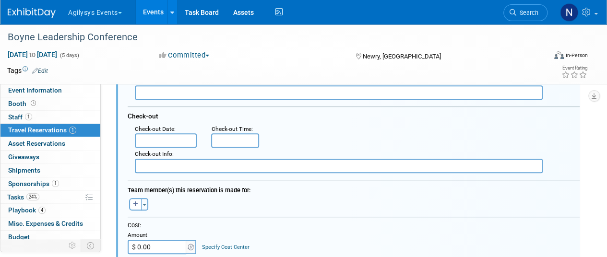
scroll to position [225, 0]
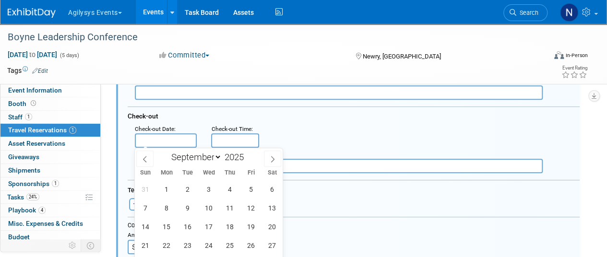
click at [169, 134] on input "text" at bounding box center [166, 140] width 62 height 14
click at [232, 209] on span "11" at bounding box center [229, 208] width 19 height 19
type input "[DATE]"
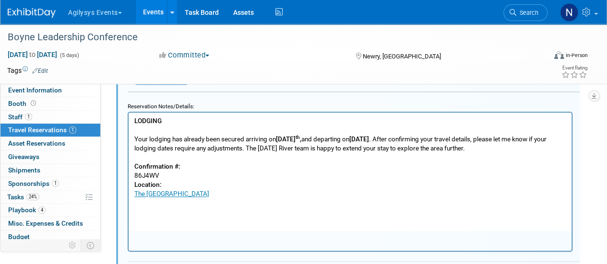
scroll to position [468, 0]
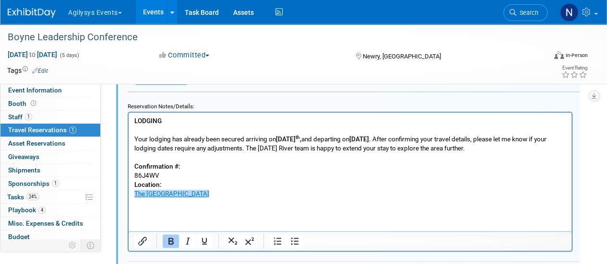
click at [190, 198] on link "The [GEOGRAPHIC_DATA]" at bounding box center [171, 194] width 75 height 8
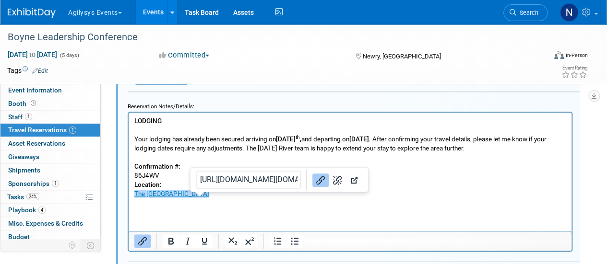
click at [190, 198] on link "The [GEOGRAPHIC_DATA]" at bounding box center [171, 194] width 75 height 8
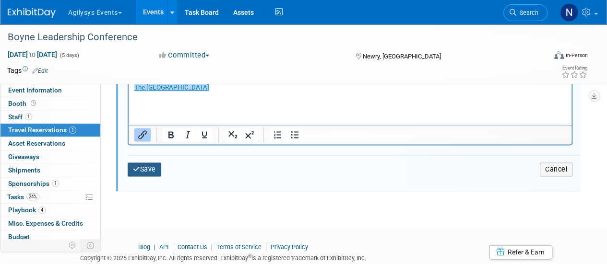
click at [137, 166] on icon "submit" at bounding box center [136, 169] width 7 height 7
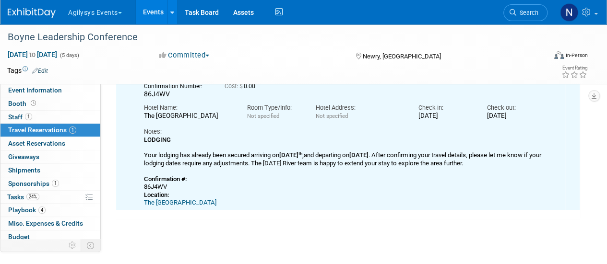
scroll to position [127, 0]
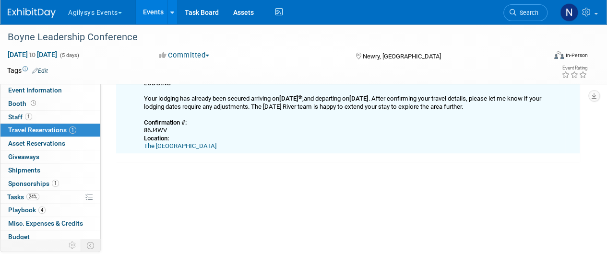
click at [179, 150] on link "The [GEOGRAPHIC_DATA]" at bounding box center [180, 145] width 72 height 7
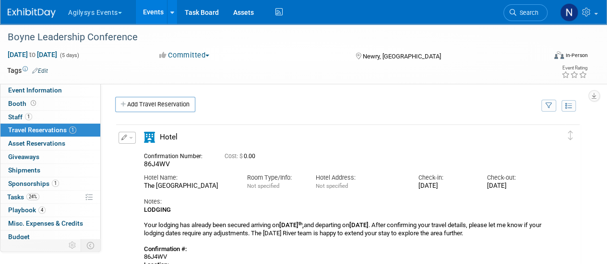
scroll to position [1, 0]
click at [123, 135] on icon "button" at bounding box center [124, 137] width 6 height 6
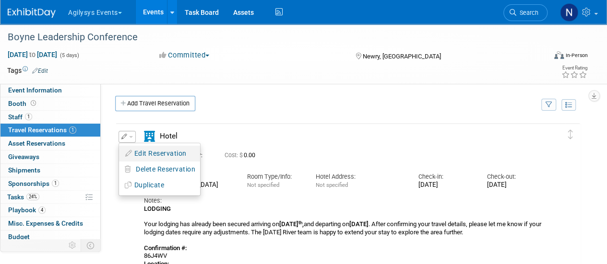
click at [142, 148] on button "Edit Reservation" at bounding box center [159, 154] width 81 height 14
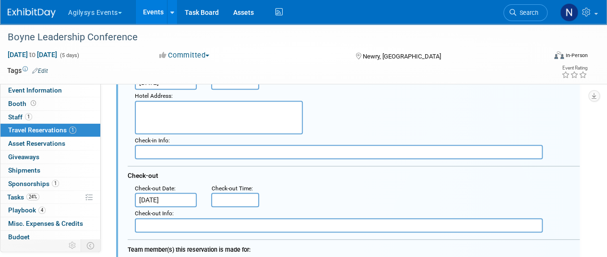
scroll to position [166, 0]
click at [244, 120] on textarea at bounding box center [219, 117] width 168 height 34
paste textarea "[STREET_ADDRESS]"
click at [181, 105] on textarea "[STREET_ADDRESS]" at bounding box center [219, 117] width 168 height 34
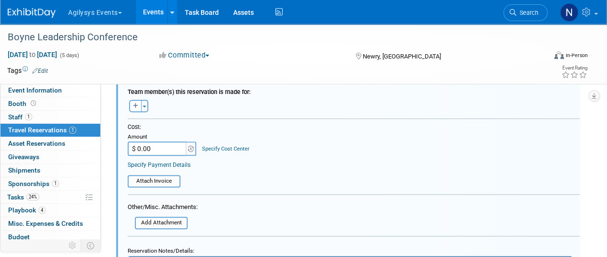
scroll to position [325, 0]
type textarea "[STREET_ADDRESS]"
click at [137, 103] on icon "button" at bounding box center [135, 105] width 5 height 6
select select
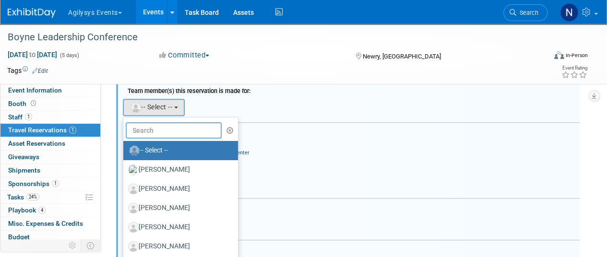
click at [169, 127] on input "text" at bounding box center [174, 130] width 96 height 16
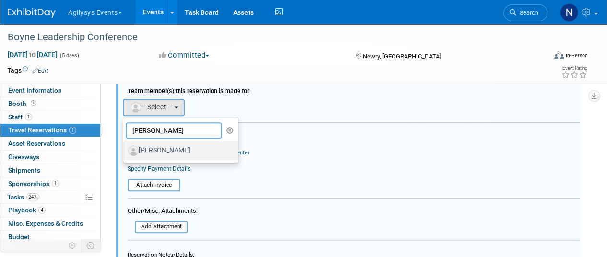
type input "[PERSON_NAME]"
click at [170, 153] on label "[PERSON_NAME]" at bounding box center [178, 150] width 100 height 15
click at [125, 153] on input "[PERSON_NAME]" at bounding box center [121, 149] width 6 height 6
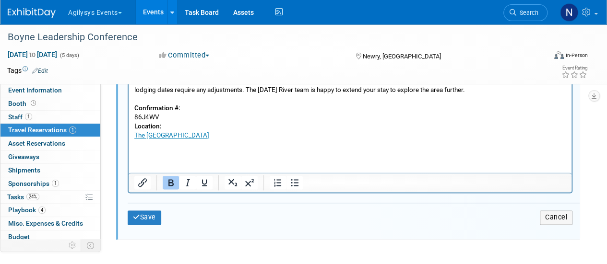
scroll to position [550, 0]
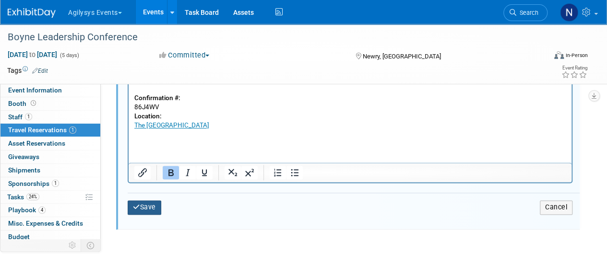
click at [146, 203] on button "Save" at bounding box center [145, 208] width 34 height 14
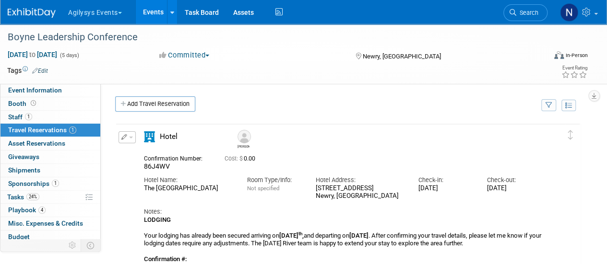
scroll to position [0, 0]
click at [46, 10] on img at bounding box center [32, 13] width 48 height 10
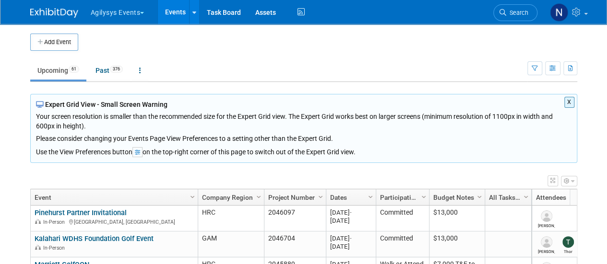
click at [569, 102] on button "X" at bounding box center [569, 102] width 10 height 11
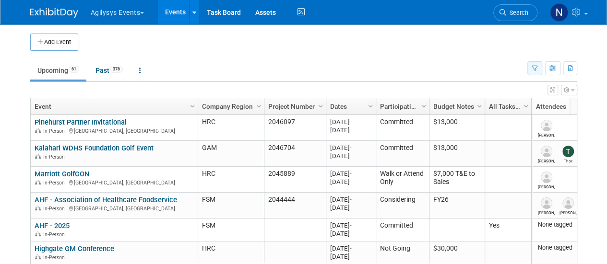
click at [534, 70] on icon "button" at bounding box center [535, 69] width 6 height 6
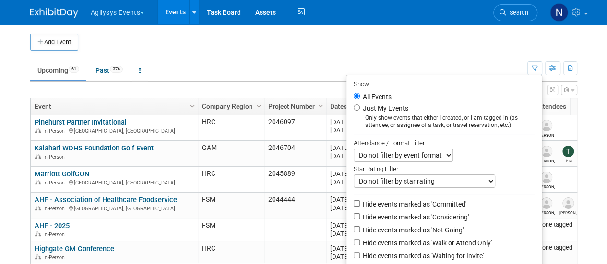
click at [450, 232] on label "Hide events marked as 'Not Going'" at bounding box center [412, 230] width 103 height 10
click at [360, 232] on input "Hide events marked as 'Not Going'" at bounding box center [357, 229] width 6 height 6
checkbox input "true"
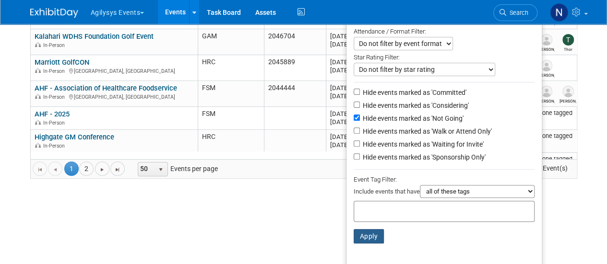
click at [371, 229] on button "Apply" at bounding box center [369, 236] width 31 height 14
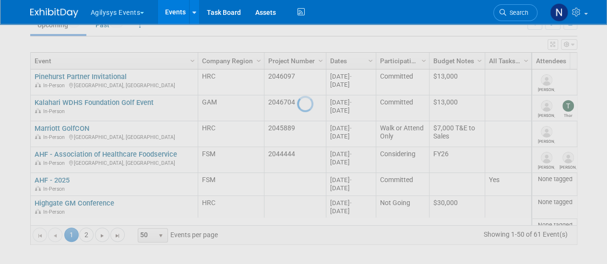
scroll to position [44, 0]
